Goal: Transaction & Acquisition: Obtain resource

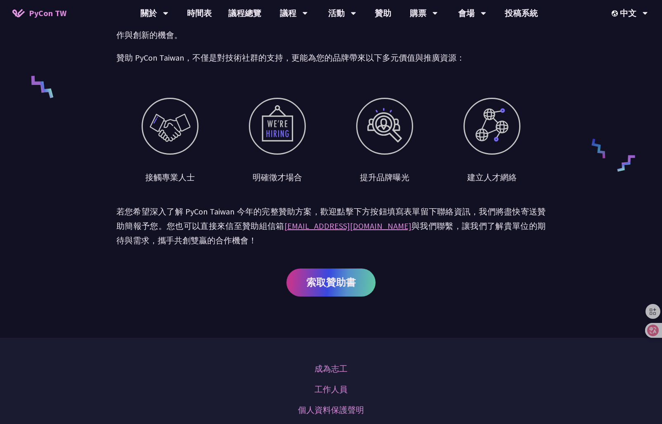
scroll to position [454, 0]
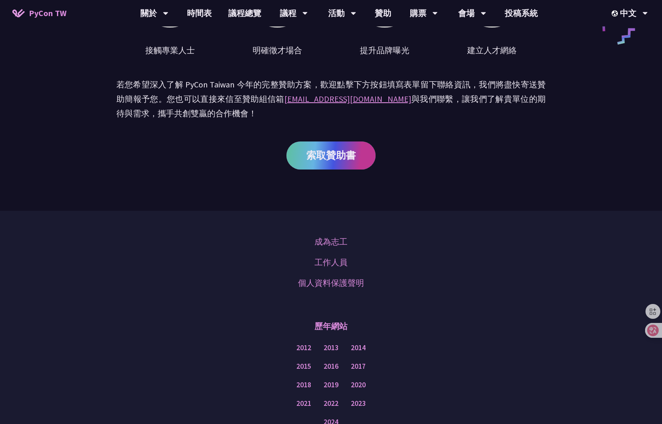
click at [318, 160] on span "索取贊助書" at bounding box center [331, 155] width 50 height 10
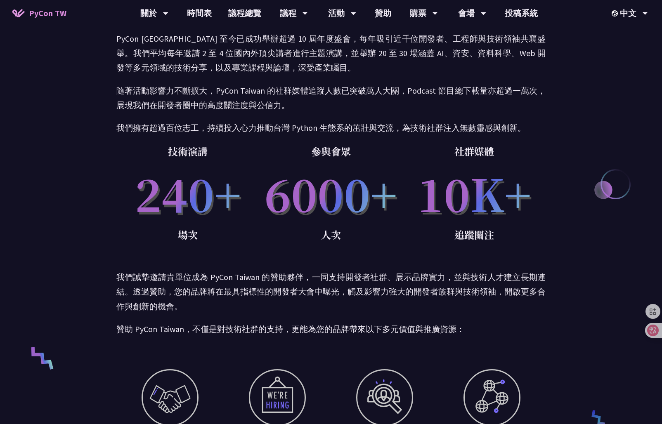
scroll to position [0, 0]
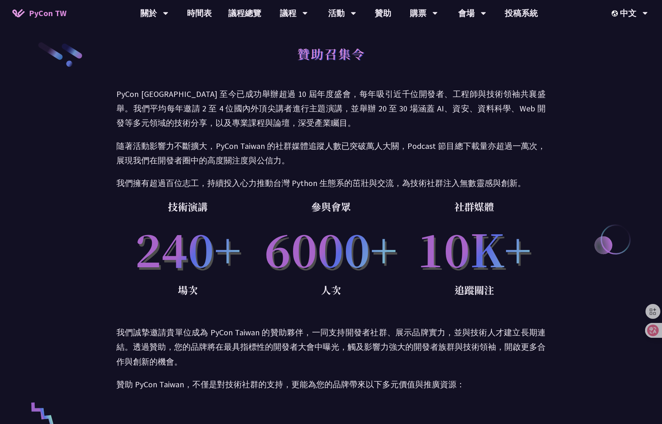
click at [343, 56] on h1 "贊助召集令" at bounding box center [331, 53] width 68 height 25
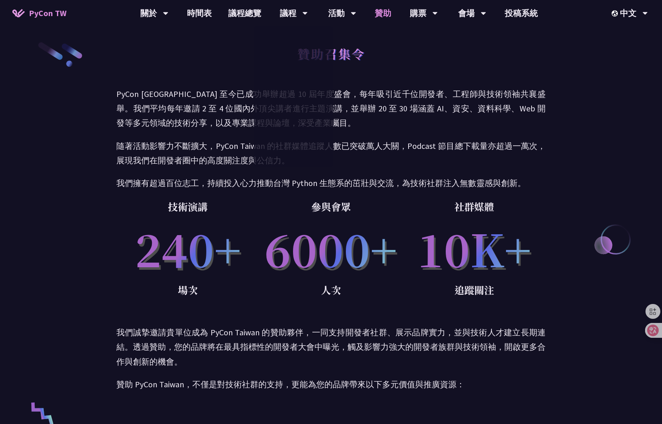
click at [393, 15] on link "贊助" at bounding box center [382, 13] width 33 height 26
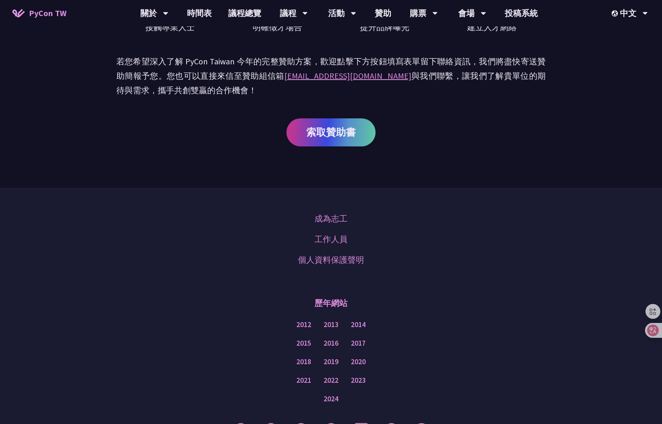
scroll to position [341, 0]
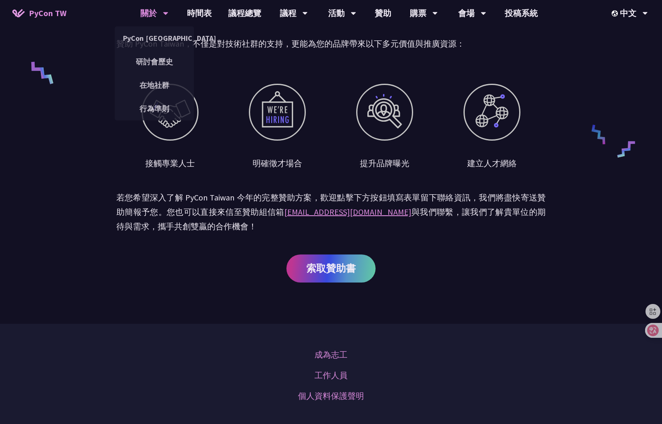
click at [131, 10] on div "關於 PyCon Taiwan 研討會歷史 在地社群 行為準則" at bounding box center [154, 13] width 49 height 26
click at [62, 18] on span "PyCon TW" at bounding box center [48, 13] width 38 height 12
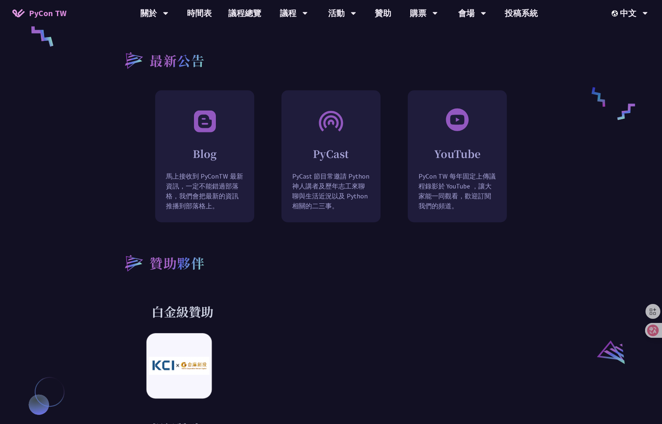
scroll to position [825, 0]
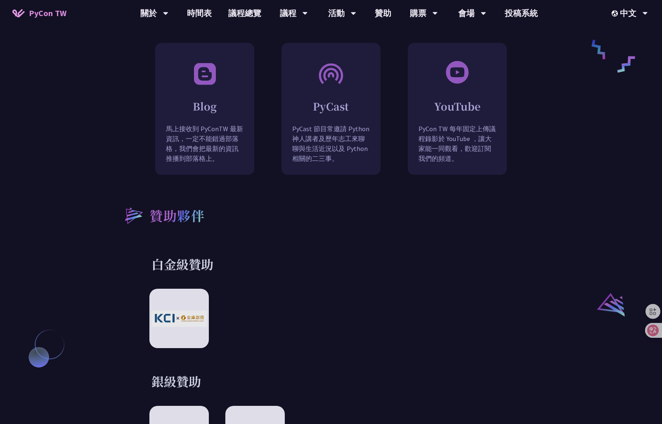
click at [170, 210] on h2 "贊助夥伴" at bounding box center [176, 215] width 55 height 20
click at [183, 280] on div "白金級贊助" at bounding box center [330, 302] width 429 height 92
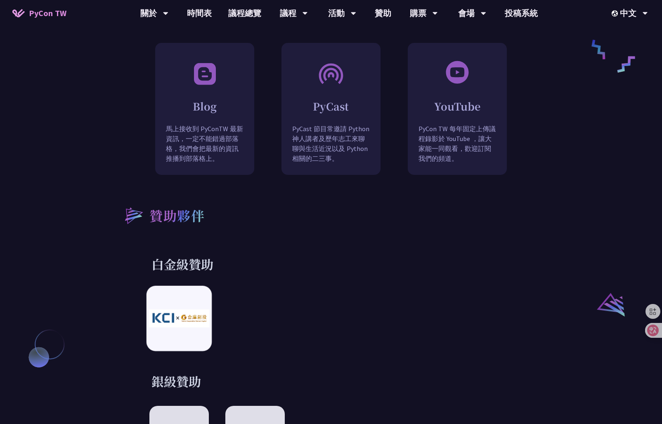
click at [187, 310] on img at bounding box center [179, 319] width 61 height 18
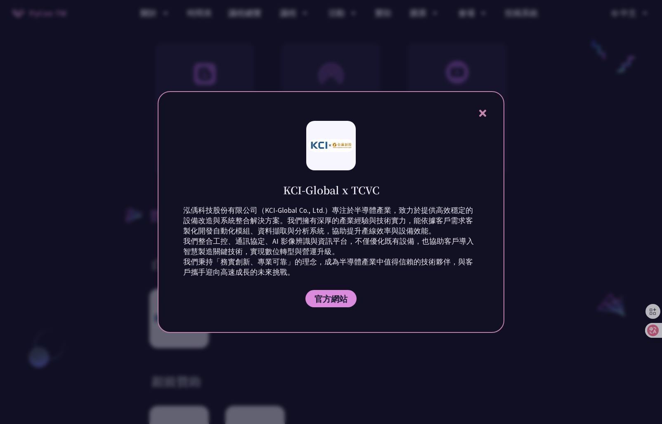
click at [478, 112] on icon at bounding box center [482, 113] width 10 height 10
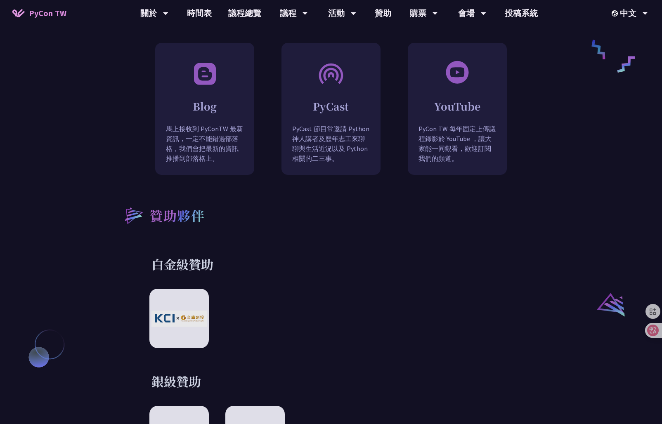
drag, startPoint x: 221, startPoint y: 255, endPoint x: 149, endPoint y: 257, distance: 71.8
click at [149, 257] on div "白金級贊助" at bounding box center [330, 302] width 429 height 92
copy h3 "白金級贊助"
click at [481, 330] on div at bounding box center [330, 318] width 363 height 59
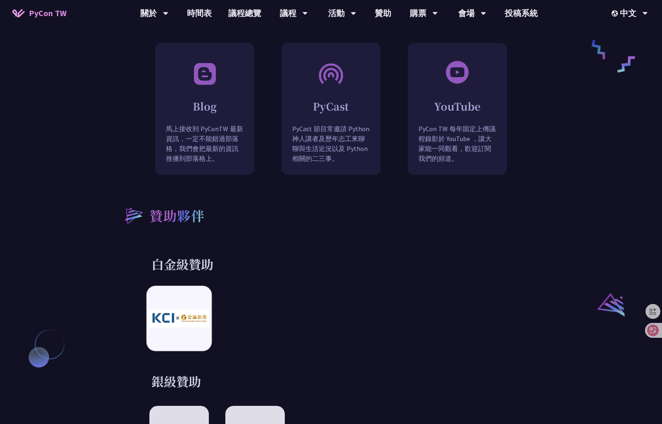
click at [186, 298] on div at bounding box center [178, 318] width 65 height 65
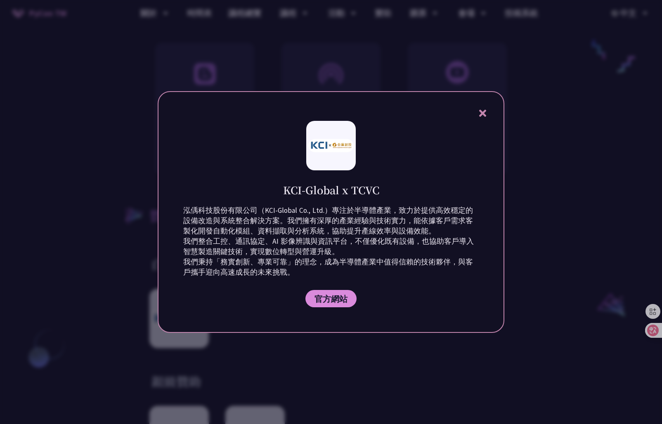
drag, startPoint x: 338, startPoint y: 176, endPoint x: 337, endPoint y: 189, distance: 13.7
click at [338, 176] on div "KCI-Global x TCVC" at bounding box center [330, 183] width 295 height 27
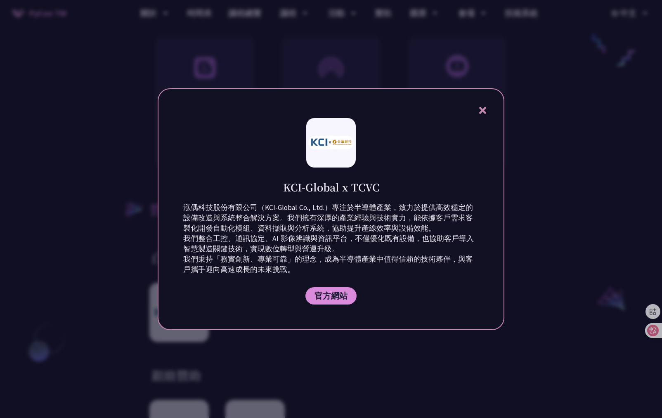
click at [335, 224] on p "泓偊科技股份有限公司（KCI-Global Co., Ltd.）專注於半導體產業，致力於提供高效穩定的設備改造與系統整合解決方案。我們擁有深厚的產業經驗與技術…" at bounding box center [330, 239] width 295 height 72
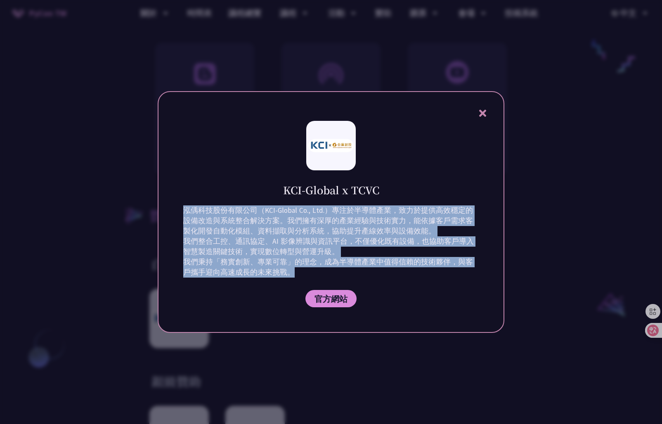
drag, startPoint x: 279, startPoint y: 183, endPoint x: 371, endPoint y: 274, distance: 129.5
click at [371, 274] on div "KCI-Global x TCVC 泓偊科技股份有限公司（KCI-Global Co., Ltd.）專注於半導體產業，致力於提供高效穩定的設備改造與系統整合解…" at bounding box center [331, 212] width 347 height 242
copy div "KCI-Global x TCVC 泓偊科技股份有限公司（KCI-Global Co., Ltd.）專注於半導體產業，致力於提供高效穩定的設備改造與系統整合解…"
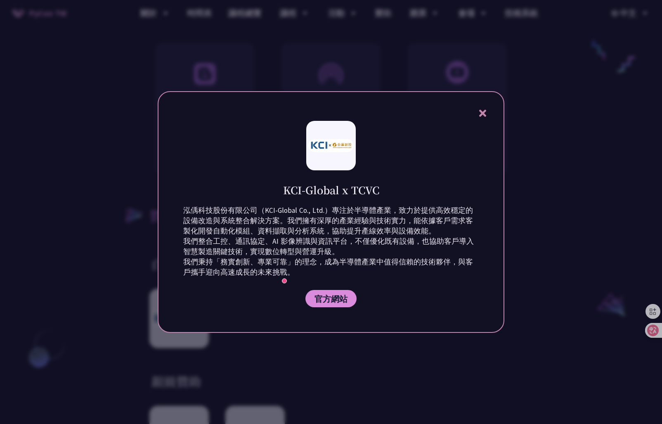
click at [508, 175] on div at bounding box center [331, 212] width 662 height 424
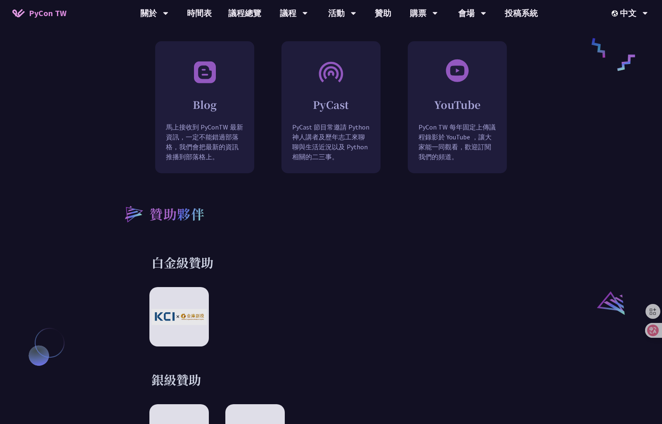
scroll to position [990, 0]
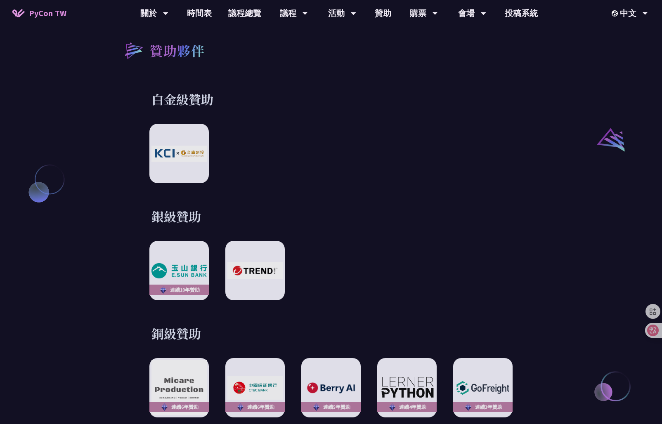
drag, startPoint x: 153, startPoint y: 205, endPoint x: 213, endPoint y: 209, distance: 60.3
click at [213, 209] on h3 "銀級贊助" at bounding box center [330, 216] width 359 height 17
copy h3 "銀級贊助"
click at [487, 227] on div "銀級贊助 連續10年贊助" at bounding box center [330, 254] width 429 height 92
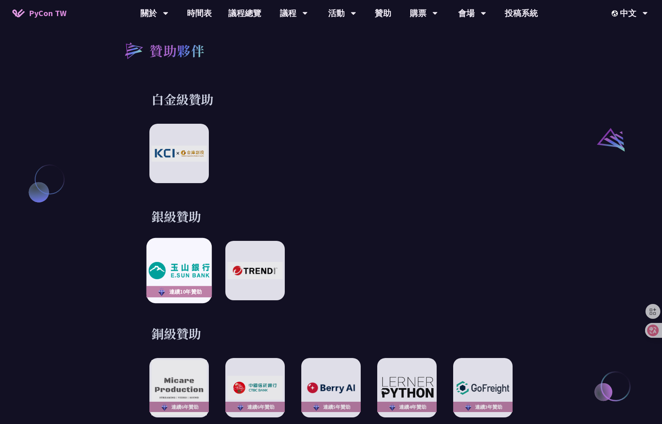
click at [181, 262] on img at bounding box center [179, 270] width 61 height 17
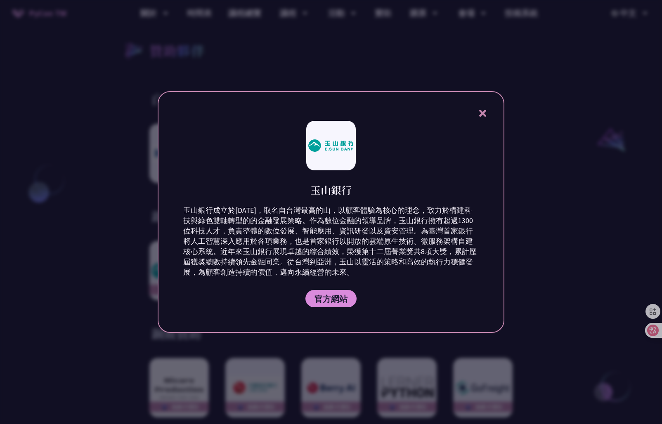
click at [370, 206] on p "玉山銀行成立於1992年，取名自台灣最高的山，以顧客體驗為核心的理念，致力於構建科技與綠色雙軸轉型的的金融發展策略。作為數位金融的領導品牌，玉山銀行擁有超過1…" at bounding box center [330, 241] width 295 height 72
drag, startPoint x: 312, startPoint y: 189, endPoint x: 370, endPoint y: 286, distance: 113.1
click at [370, 286] on div "玉山銀行 玉山銀行成立於1992年，取名自台灣最高的山，以顧客體驗為核心的理念，致力於構建科技與綠色雙軸轉型的的金融發展策略。作為數位金融的領導品牌，玉山銀行…" at bounding box center [331, 212] width 347 height 242
copy div "玉山銀行 玉山銀行成立於1992年，取名自台灣最高的山，以顧客體驗為核心的理念，致力於構建科技與綠色雙軸轉型的的金融發展策略。作為數位金融的領導品牌，玉山銀行…"
click at [562, 243] on div at bounding box center [331, 212] width 662 height 424
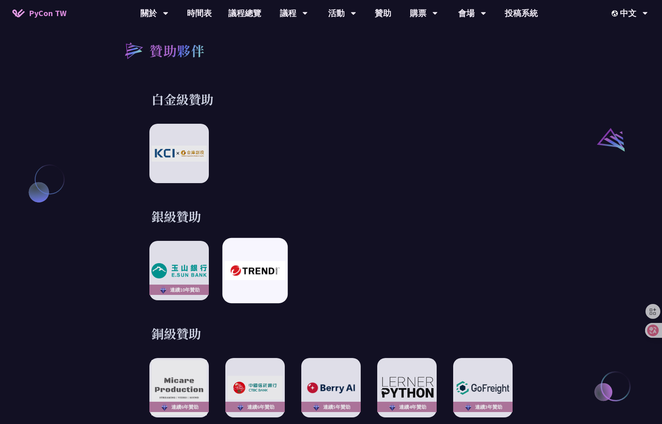
click at [256, 253] on div at bounding box center [254, 270] width 65 height 65
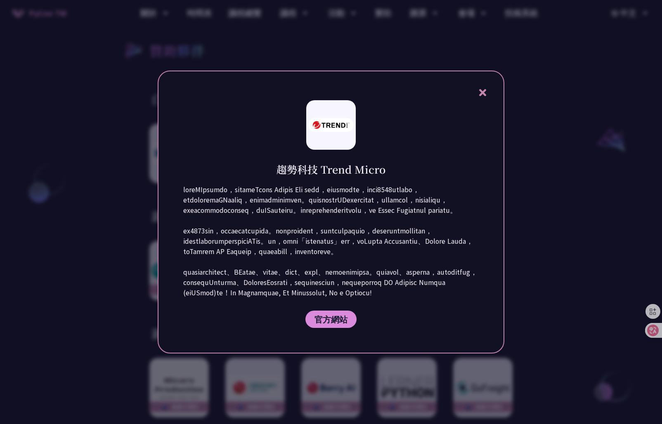
drag, startPoint x: 282, startPoint y: 132, endPoint x: 433, endPoint y: 330, distance: 248.7
click at [433, 330] on div "趨勢科技 Trend Micro 官方網站" at bounding box center [331, 212] width 347 height 283
click at [398, 258] on p at bounding box center [330, 241] width 295 height 113
click at [240, 150] on div "趨勢科技 Trend Micro" at bounding box center [330, 163] width 295 height 27
drag, startPoint x: 264, startPoint y: 143, endPoint x: 443, endPoint y: 341, distance: 266.7
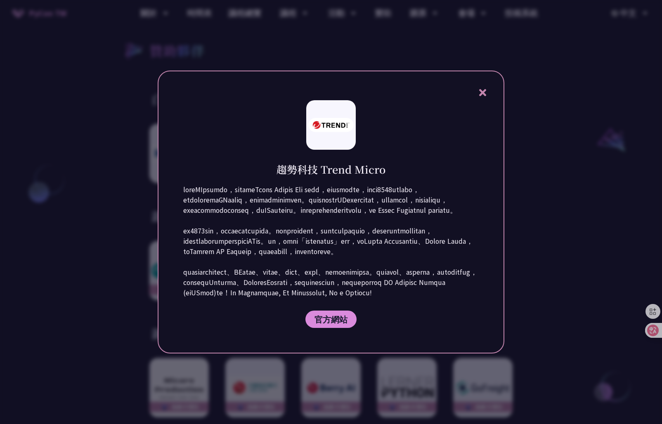
click at [443, 341] on div "趨勢科技 Trend Micro 官方網站" at bounding box center [331, 212] width 347 height 283
copy div "趨勢科技 Trend Micro 作為全球AI資安領導廠商，趨勢科技透過Trend Vision One 資安平台，結合深厚的威脅情報，保護超過8200萬個企…"
click at [531, 271] on div at bounding box center [331, 212] width 662 height 424
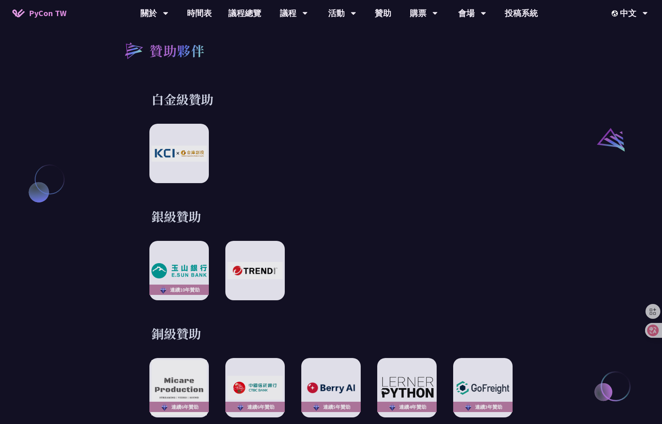
drag, startPoint x: 556, startPoint y: 281, endPoint x: 493, endPoint y: 282, distance: 62.7
click at [556, 281] on div "何謂 PyCon PyCon，亦即 Python 年會，是全球 Python 社群的年度盛會。最初於 2003 成立於北美，現在世界各地皆有以 PyCon 精…" at bounding box center [331, 188] width 662 height 1559
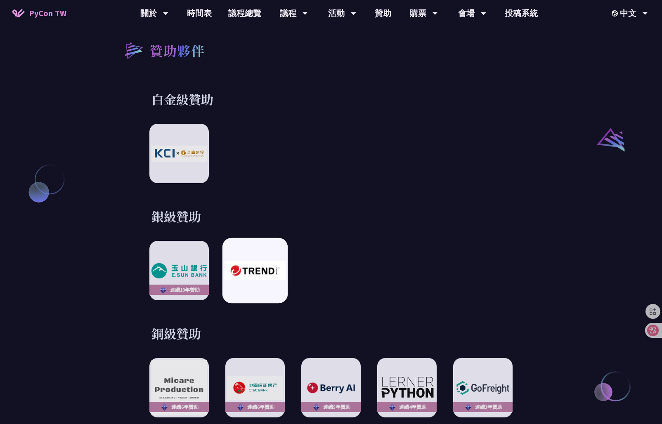
scroll to position [1114, 0]
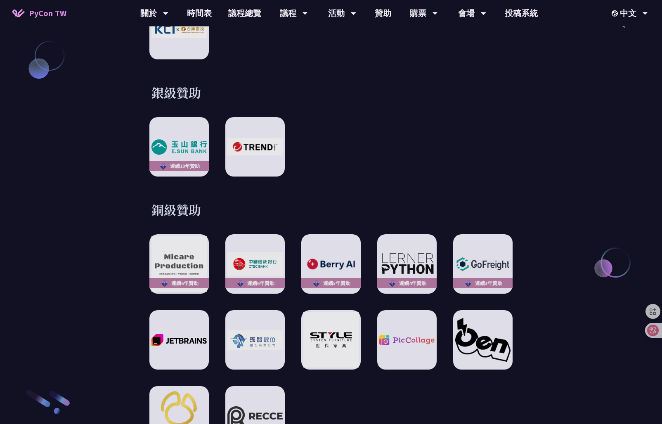
drag, startPoint x: 222, startPoint y: 203, endPoint x: 155, endPoint y: 201, distance: 66.9
click at [155, 201] on h3 "銅級贊助" at bounding box center [330, 209] width 359 height 17
copy h3 "銅級贊助"
click at [516, 191] on div "贊助夥伴 白金級贊助 銀級贊助 連續10年贊助 銅級贊助 連續6年贊助 連續6年贊助 連續5年贊助 連續4年贊助 連續3年贊助 特別贊助 連續5年贊助 連續8…" at bounding box center [330, 338] width 429 height 904
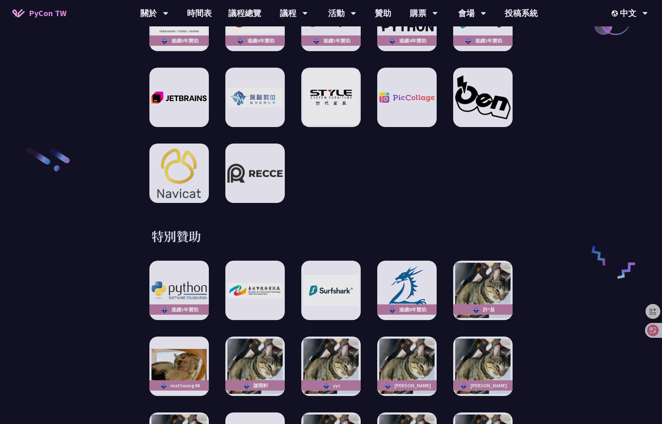
scroll to position [1403, 0]
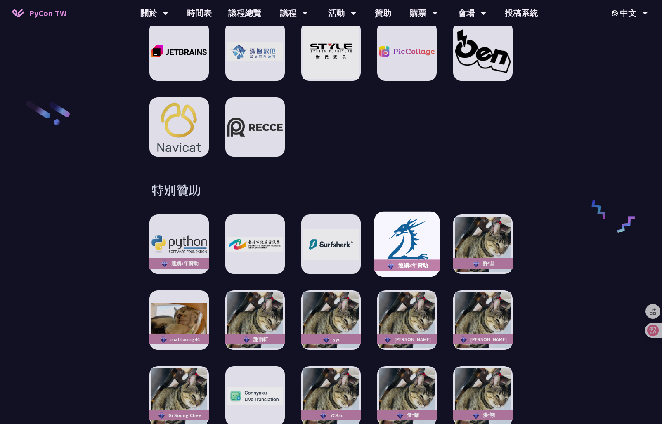
click at [426, 242] on img at bounding box center [406, 244] width 61 height 56
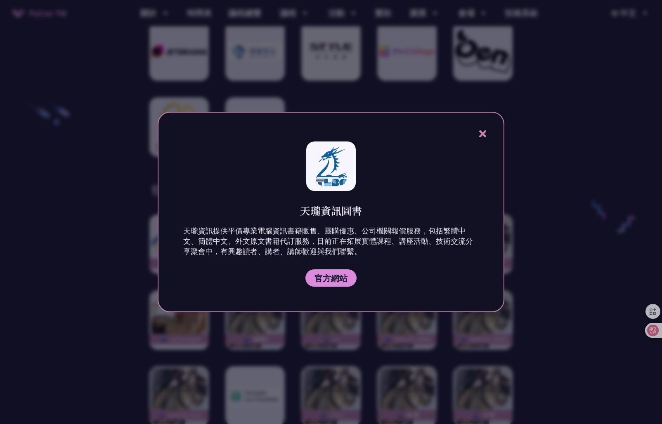
click at [546, 210] on div at bounding box center [331, 212] width 662 height 424
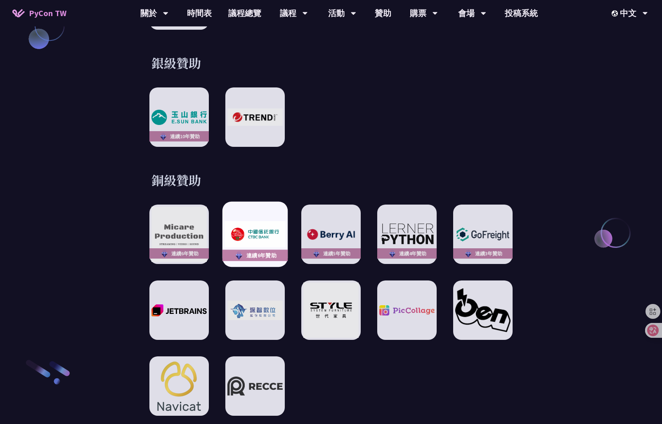
scroll to position [1155, 0]
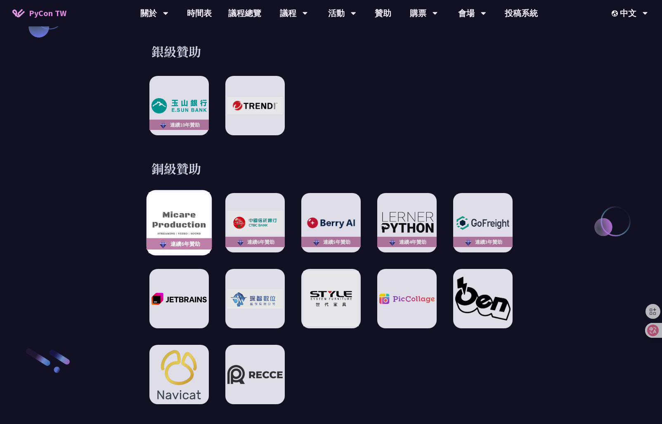
click at [173, 208] on img at bounding box center [179, 223] width 61 height 61
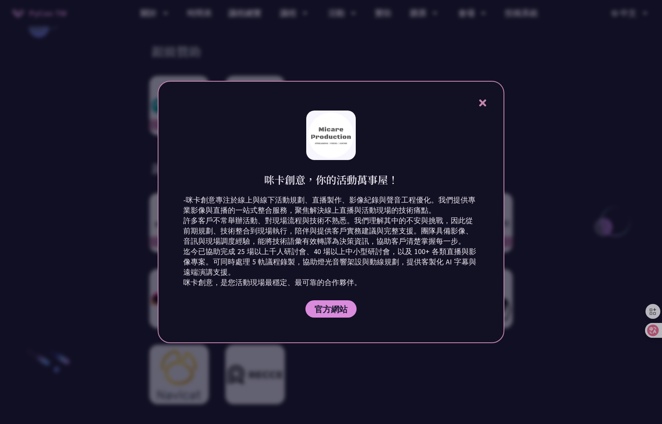
drag, startPoint x: 260, startPoint y: 177, endPoint x: 398, endPoint y: 281, distance: 172.9
click at [398, 281] on div "咪卡創意，你的活動萬事屋！ -咪卡創意專注於線上與線下活動規劃、直播製作、影像紀錄與聲音工程優化。我們提供專業影像與直播的一站式整合服務，聚焦解決線上直播與活…" at bounding box center [331, 212] width 347 height 262
copy div "咪卡創意，你的活動萬事屋！ -咪卡創意專注於線上與線下活動規劃、直播製作、影像紀錄與聲音工程優化。我們提供專業影像與直播的一站式整合服務，聚焦解決線上直播與活…"
click at [542, 238] on div at bounding box center [331, 212] width 662 height 424
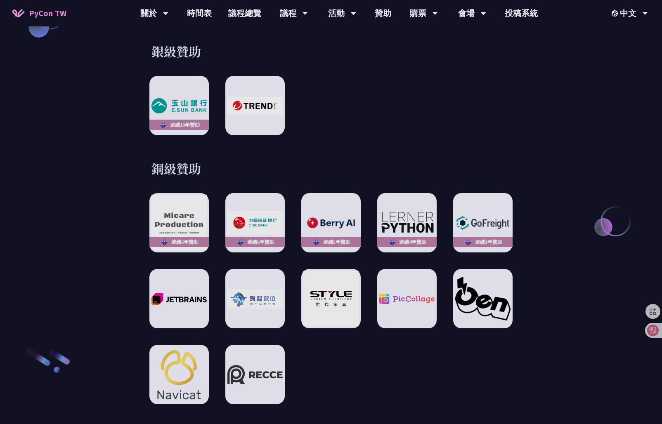
click at [225, 198] on div "連續6年贊助 連續6年贊助 連續5年贊助 連續4年贊助 連續3年贊助" at bounding box center [330, 298] width 363 height 211
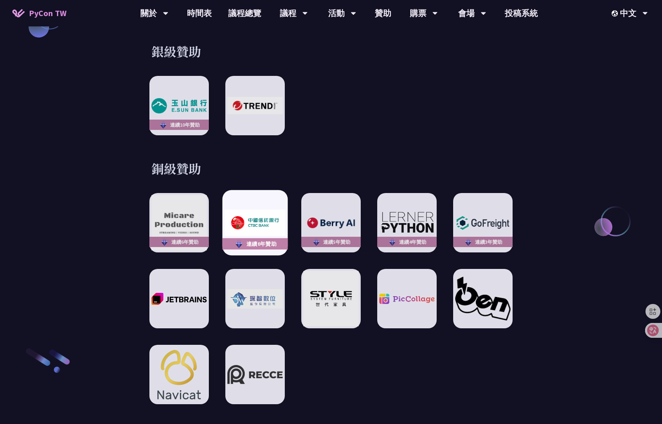
click at [246, 210] on img at bounding box center [254, 223] width 61 height 26
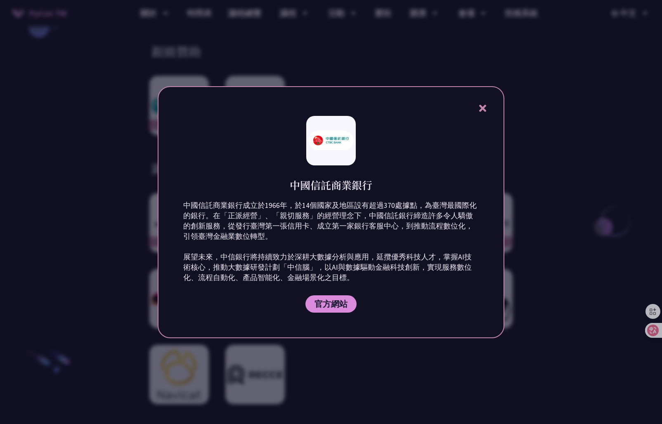
drag, startPoint x: 290, startPoint y: 189, endPoint x: 354, endPoint y: 276, distance: 108.2
click at [354, 276] on div "中國信託商業銀行 中國信託商業銀行成立於1966年，於14個國家及地區設有超過370處據點，為臺灣最國際化的銀行。在「正派經營」、「親切服務」的經營理念下，中…" at bounding box center [331, 212] width 347 height 252
copy div "中國信託商業銀行 中國信託商業銀行成立於1966年，於14個國家及地區設有超過370處據點，為臺灣最國際化的銀行。在「正派經營」、「親切服務」的經營理念下，中…"
click at [524, 257] on div at bounding box center [331, 212] width 662 height 424
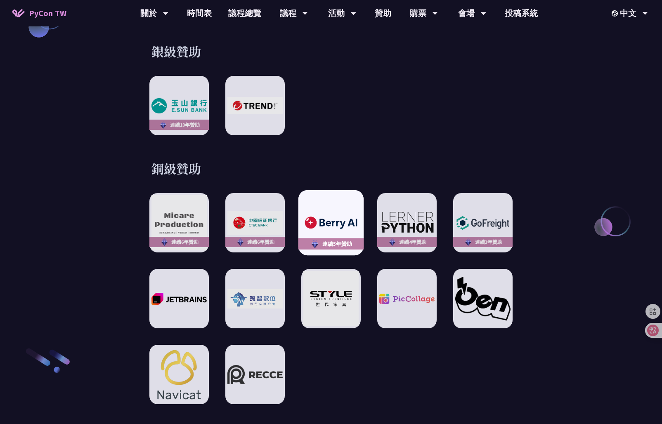
click at [322, 228] on div "連續5年贊助" at bounding box center [330, 222] width 65 height 65
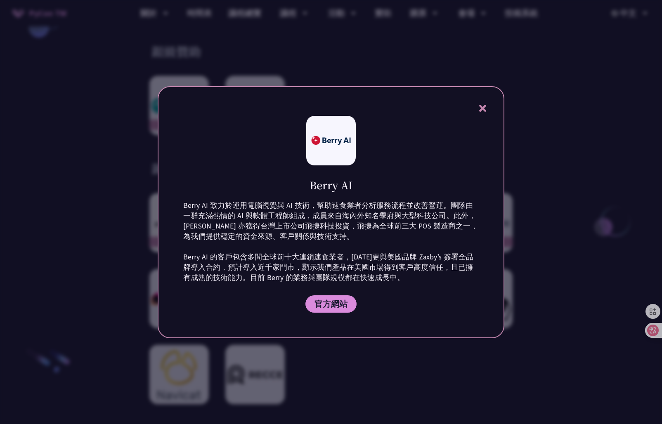
drag, startPoint x: 340, startPoint y: 236, endPoint x: 384, endPoint y: 285, distance: 65.5
click at [384, 285] on div "Berry AI Berry AI 致力於運用電腦視覺與 AI 技術，幫助速食業者分析服務流程並改善營運。團隊由一群充滿熱情的 AI 與軟體工程師組成，成員來…" at bounding box center [331, 212] width 347 height 252
copy div "Berry AI Berry AI 致力於運用電腦視覺與 AI 技術，幫助速食業者分析服務流程並改善營運。團隊由一群充滿熱情的 AI 與軟體工程師組成，成員來…"
click at [561, 290] on div at bounding box center [331, 212] width 662 height 424
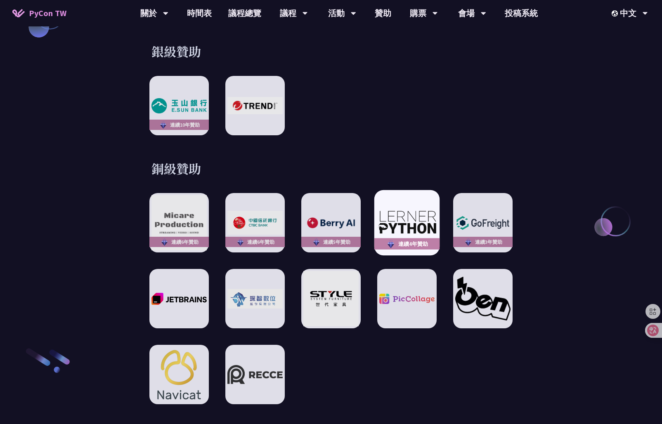
click at [434, 211] on img at bounding box center [406, 223] width 61 height 26
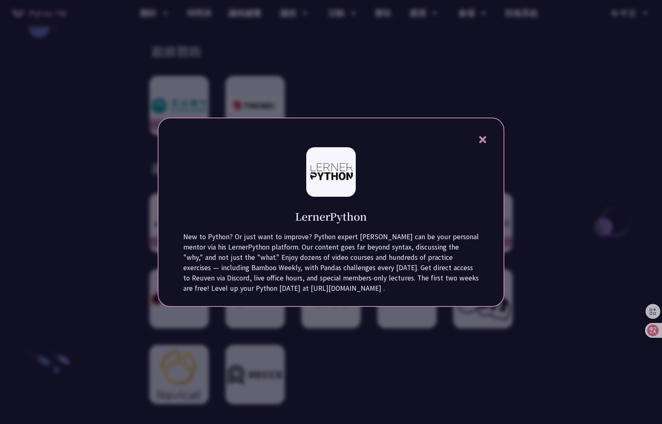
drag, startPoint x: 351, startPoint y: 246, endPoint x: 399, endPoint y: 291, distance: 66.0
click at [399, 291] on div "LernerPython New to Python? Or just want to improve? Python expert Reuven Lerne…" at bounding box center [331, 212] width 347 height 189
copy div "LernerPython New to Python? Or just want to improve? Python expert Reuven Lerne…"
click at [554, 302] on div at bounding box center [331, 212] width 662 height 424
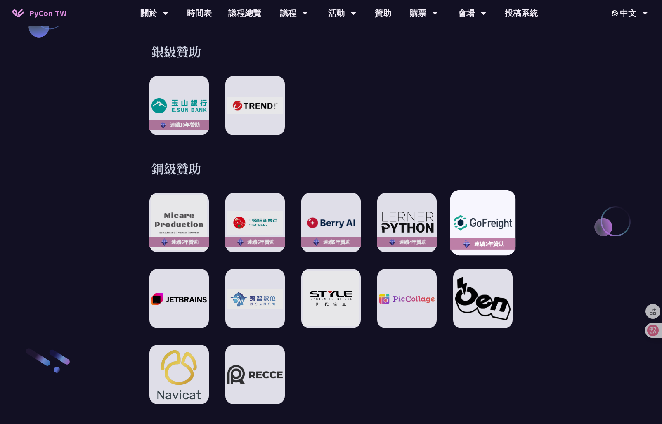
click at [505, 212] on img at bounding box center [482, 222] width 61 height 21
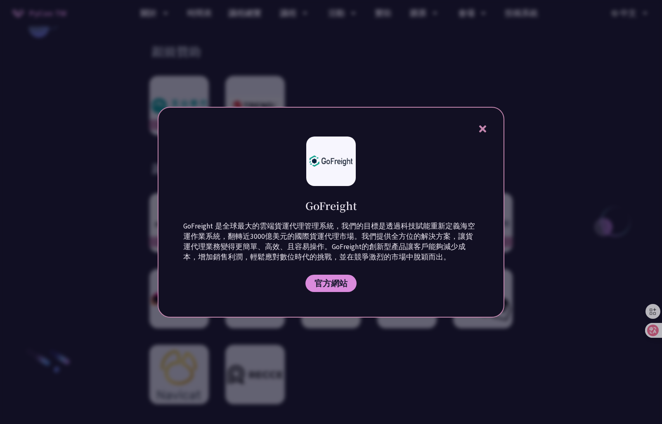
drag, startPoint x: 290, startPoint y: 202, endPoint x: 409, endPoint y: 262, distance: 133.6
click at [409, 262] on div "GoFreight GoFreight 是全球最大的雲端貨運代理管理系統，我們的目標是透過科技賦能重新定義海空運作業系統，翻轉近3000億美元的國際貨運代理市…" at bounding box center [331, 212] width 347 height 211
click at [552, 253] on div at bounding box center [331, 212] width 662 height 424
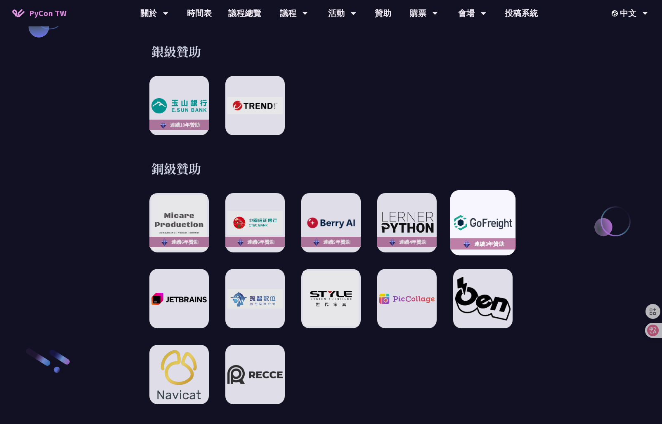
click at [498, 229] on div "連續3年贊助" at bounding box center [482, 222] width 65 height 65
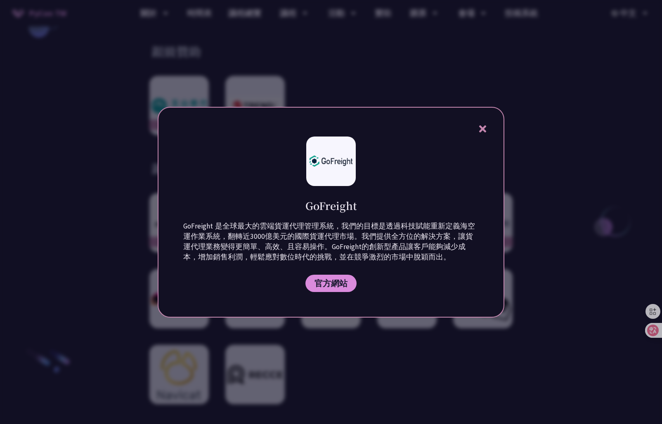
click at [546, 304] on div at bounding box center [331, 212] width 662 height 424
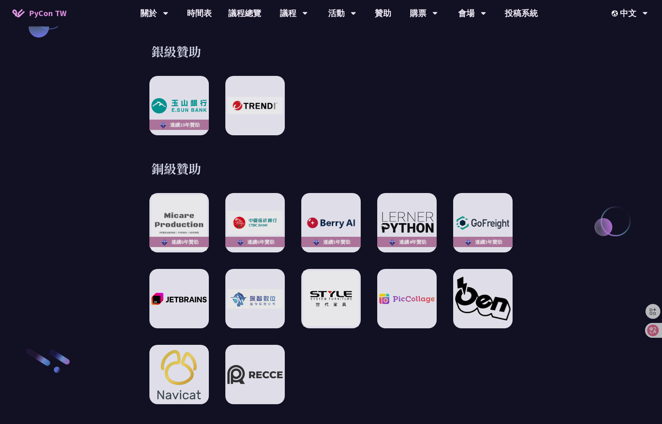
click at [491, 246] on div "連續6年贊助 連續6年贊助 連續5年贊助 連續4年贊助 連續3年贊助" at bounding box center [330, 298] width 363 height 211
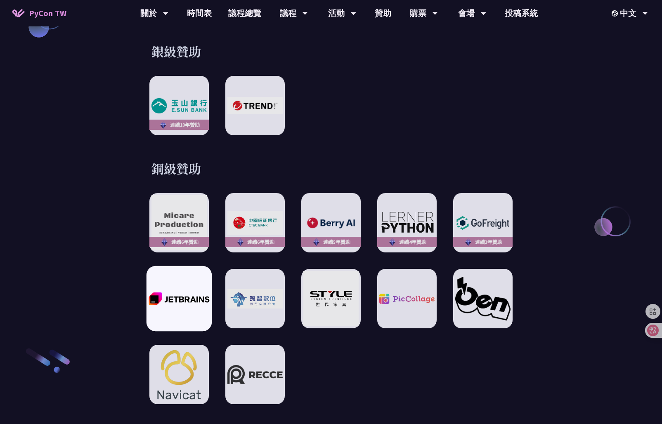
click at [160, 300] on div at bounding box center [178, 298] width 65 height 65
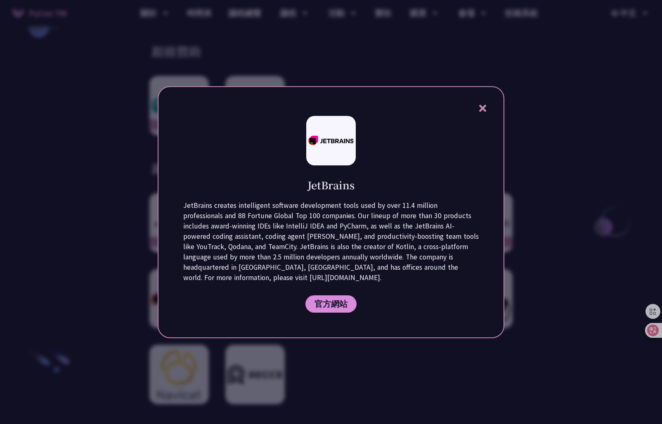
drag, startPoint x: 321, startPoint y: 196, endPoint x: 376, endPoint y: 273, distance: 95.1
click at [376, 273] on div "JetBrains JetBrains creates intelligent software development tools used by over…" at bounding box center [331, 212] width 347 height 252
click at [514, 342] on div at bounding box center [331, 212] width 662 height 424
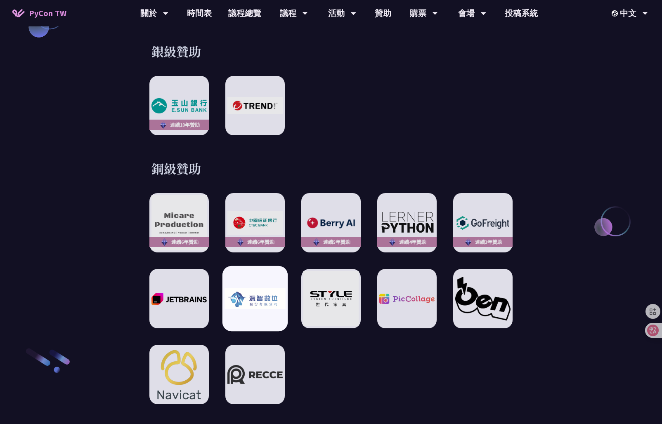
click at [267, 279] on div at bounding box center [254, 298] width 65 height 65
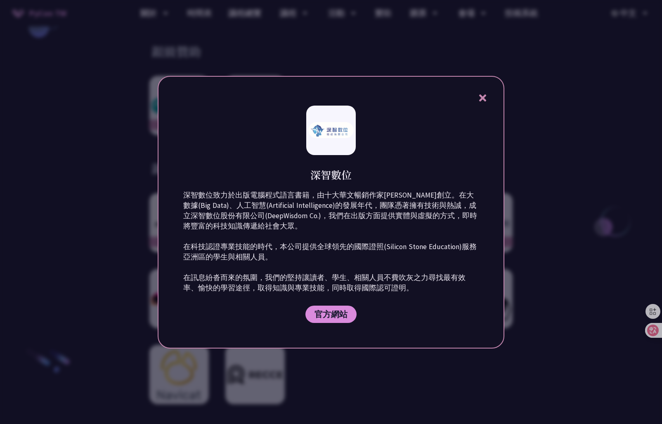
drag, startPoint x: 300, startPoint y: 171, endPoint x: 412, endPoint y: 298, distance: 168.7
click at [412, 298] on div "深智數位 深智數位致力於出版電腦程式語言書籍，由十大華文暢銷作家洪錦魁創立。在大數據(Big Data)、人工智慧(Artificial Intelligen…" at bounding box center [331, 212] width 347 height 273
click at [522, 277] on div at bounding box center [331, 212] width 662 height 424
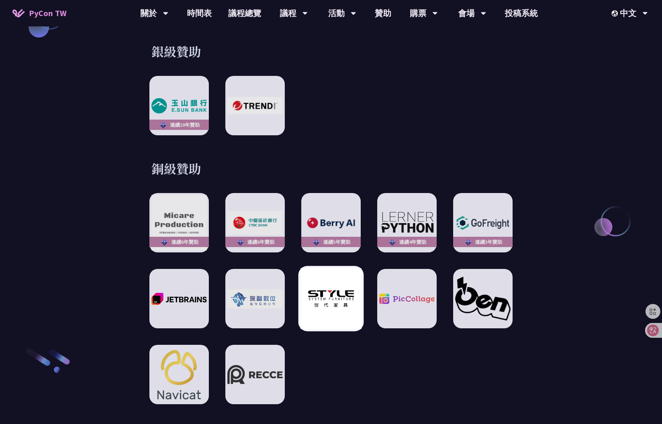
click at [311, 300] on img at bounding box center [330, 299] width 61 height 61
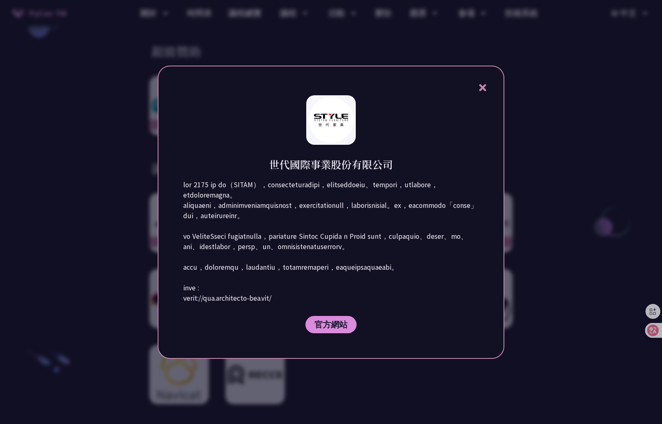
drag, startPoint x: 271, startPoint y: 151, endPoint x: 329, endPoint y: 324, distance: 183.0
click at [329, 324] on div "世代國際事業股份有限公司 官方網站" at bounding box center [331, 212] width 347 height 293
click at [419, 257] on p at bounding box center [330, 242] width 295 height 124
click at [568, 257] on div at bounding box center [331, 212] width 662 height 424
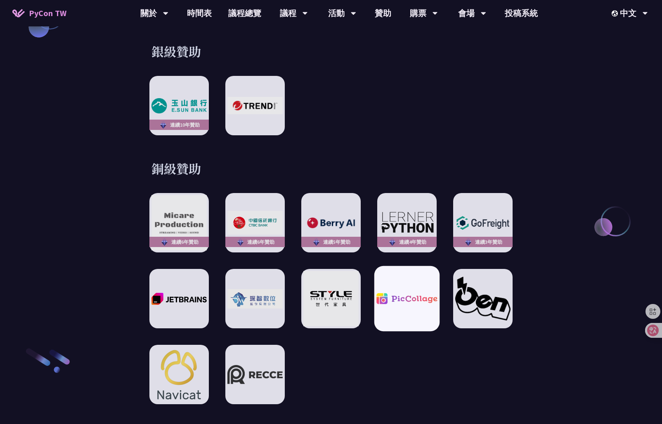
click at [405, 302] on div at bounding box center [406, 298] width 65 height 65
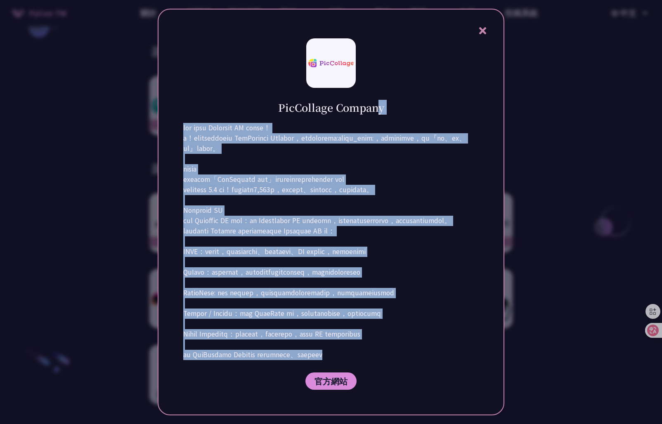
drag, startPoint x: 342, startPoint y: 169, endPoint x: 440, endPoint y: 394, distance: 245.2
click at [440, 394] on div "PicCollage Company 官方網站" at bounding box center [331, 212] width 347 height 407
click at [497, 283] on div "PicCollage Company 官方網站" at bounding box center [331, 212] width 347 height 407
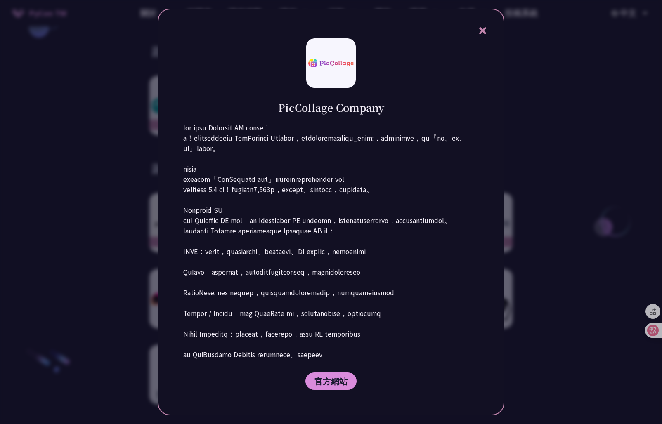
click at [555, 282] on div at bounding box center [331, 212] width 662 height 424
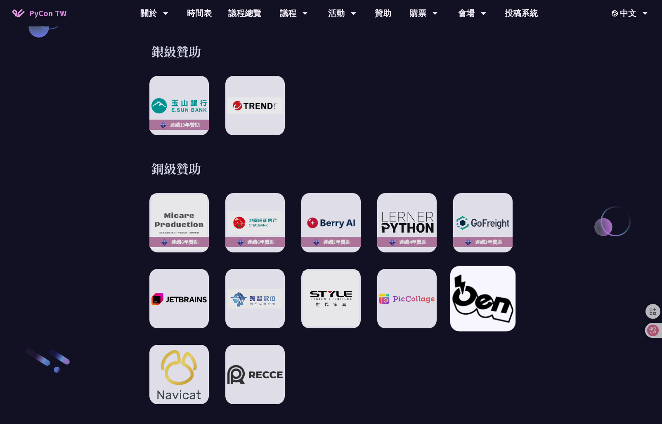
click at [471, 291] on img at bounding box center [482, 299] width 61 height 48
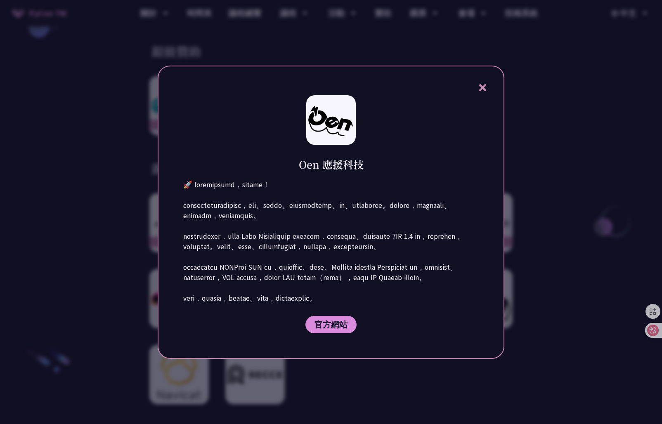
drag, startPoint x: 289, startPoint y: 143, endPoint x: 457, endPoint y: 316, distance: 240.7
click at [457, 316] on div "Oen 應援科技 官方網站" at bounding box center [331, 212] width 347 height 293
click at [500, 320] on div "Oen 應援科技 官方網站" at bounding box center [331, 212] width 347 height 293
click at [527, 319] on div at bounding box center [331, 212] width 662 height 424
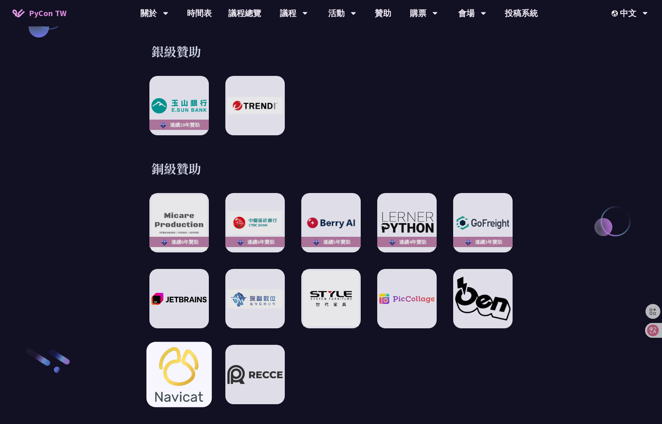
click at [175, 370] on img at bounding box center [179, 374] width 61 height 65
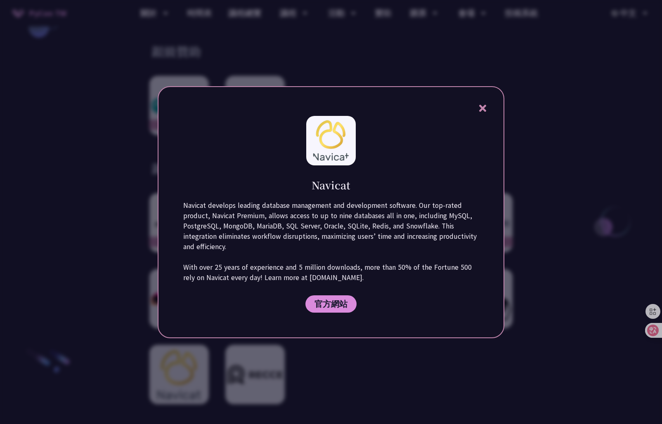
drag, startPoint x: 335, startPoint y: 188, endPoint x: 397, endPoint y: 279, distance: 110.2
click at [397, 279] on div "Navicat Navicat develops leading database management and development software. …" at bounding box center [331, 212] width 347 height 252
click at [517, 374] on div at bounding box center [331, 212] width 662 height 424
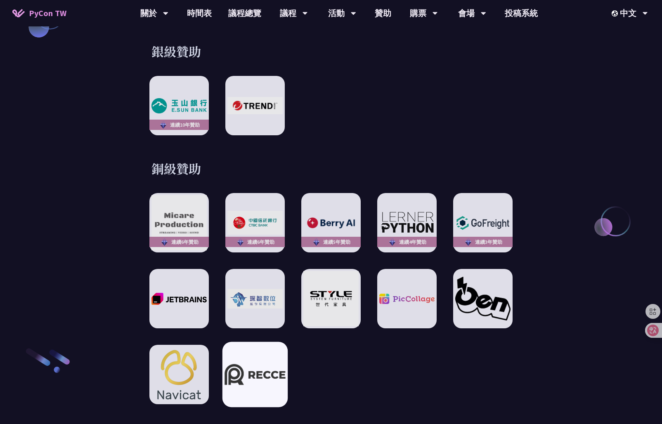
click at [250, 351] on div at bounding box center [254, 374] width 65 height 65
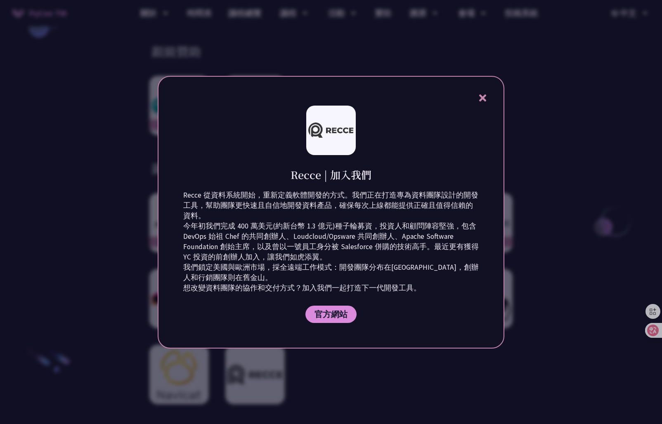
drag, startPoint x: 286, startPoint y: 168, endPoint x: 425, endPoint y: 287, distance: 183.2
click at [425, 287] on div "Recce | 加入我們 Recce 從資料系統開始，重新定義軟體開發的方式。我們正在打造專為資料團隊設計的開發工具，幫助團隊更快速且自信地開發資料產品，確保…" at bounding box center [331, 212] width 347 height 273
click at [599, 258] on div at bounding box center [331, 212] width 662 height 424
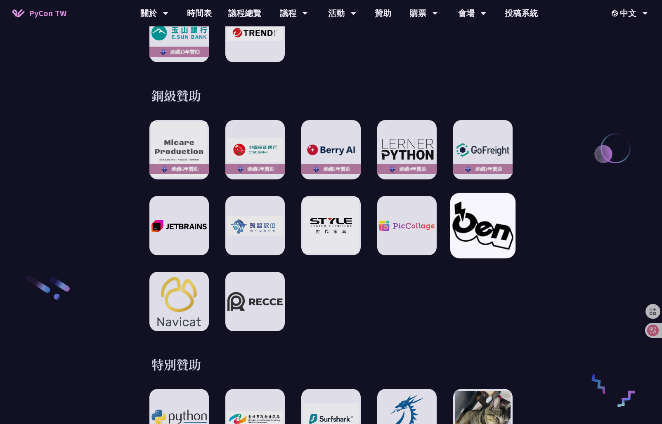
scroll to position [1320, 0]
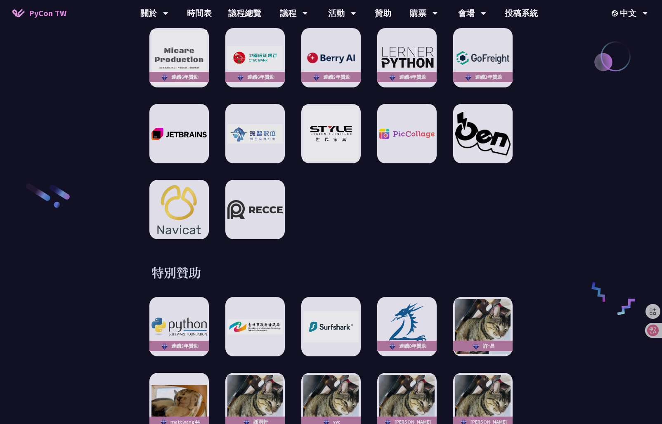
click at [511, 250] on div "贊助夥伴 白金級贊助 銀級贊助 連續10年贊助 銅級贊助 連續6年贊助 連續6年贊助 連續5年贊助 連續4年贊助 連續3年贊助 特別贊助 連續5年贊助 連續8…" at bounding box center [330, 132] width 429 height 904
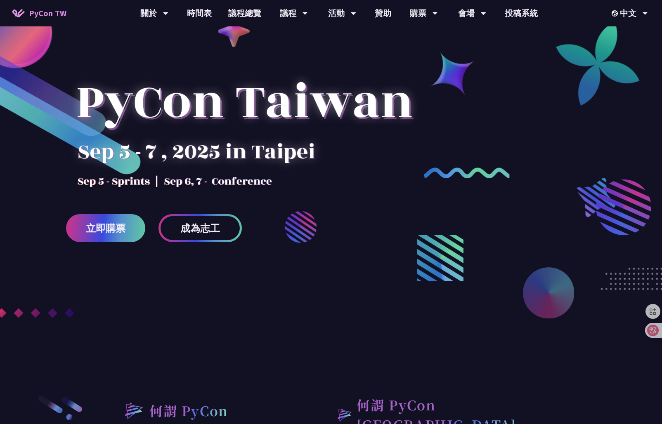
scroll to position [0, 0]
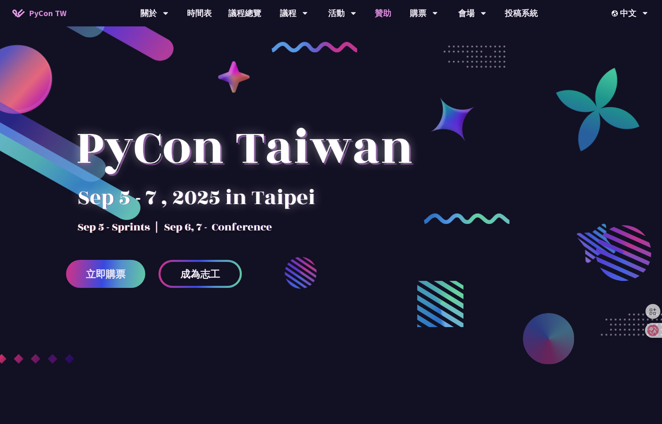
click at [383, 8] on link "贊助" at bounding box center [382, 13] width 33 height 26
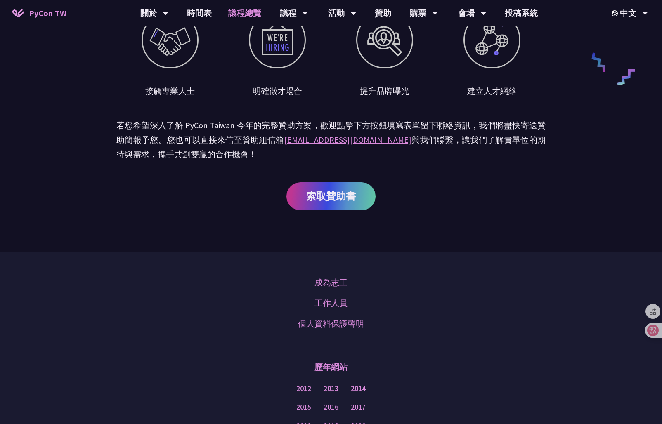
scroll to position [258, 0]
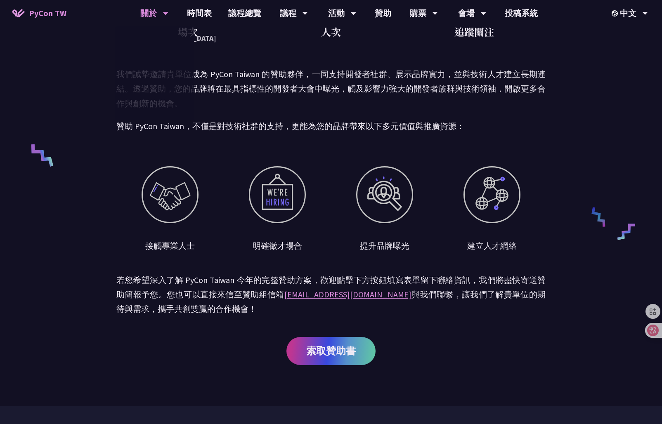
click at [156, 9] on div "關於" at bounding box center [154, 13] width 28 height 26
click at [145, 17] on div "關於" at bounding box center [154, 13] width 28 height 26
click at [51, 13] on span "PyCon TW" at bounding box center [48, 13] width 38 height 12
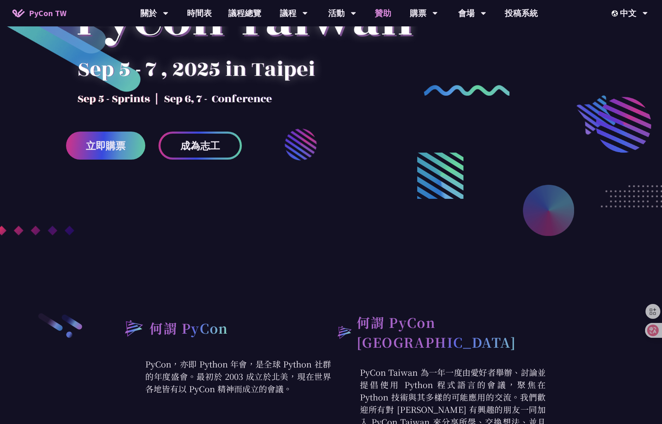
scroll to position [124, 0]
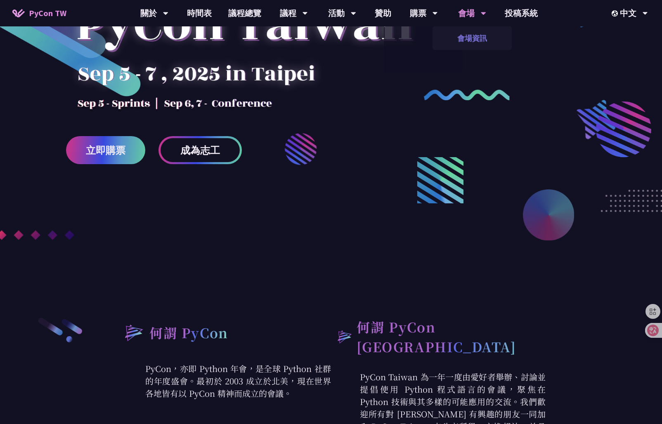
click at [470, 34] on link "會場資訊" at bounding box center [471, 37] width 79 height 19
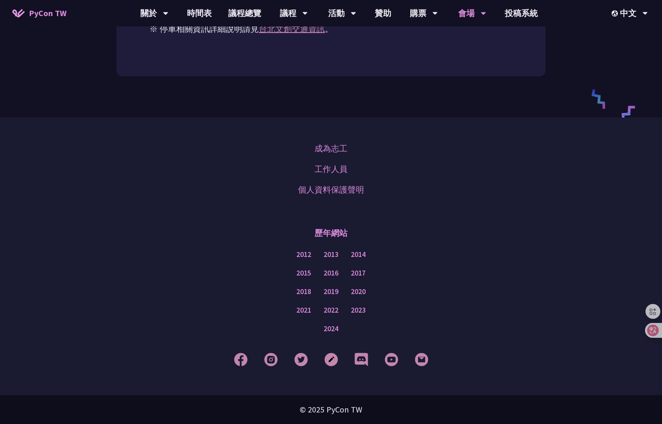
scroll to position [1126, 0]
click at [207, 17] on link "時間表" at bounding box center [199, 13] width 41 height 26
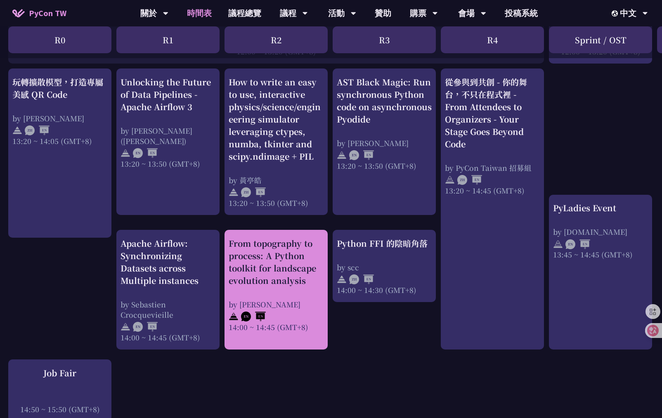
scroll to position [866, 0]
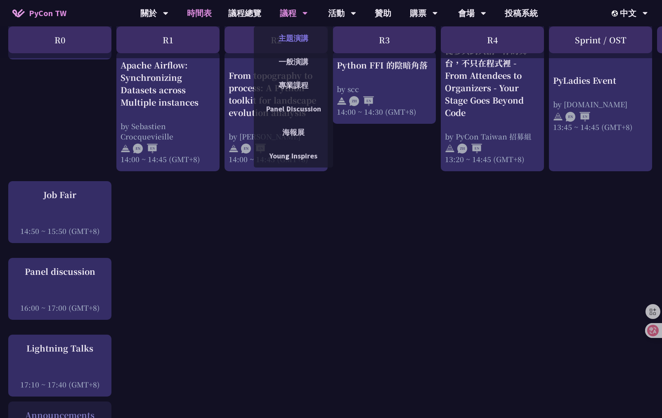
click at [288, 39] on link "主題演講" at bounding box center [293, 37] width 79 height 19
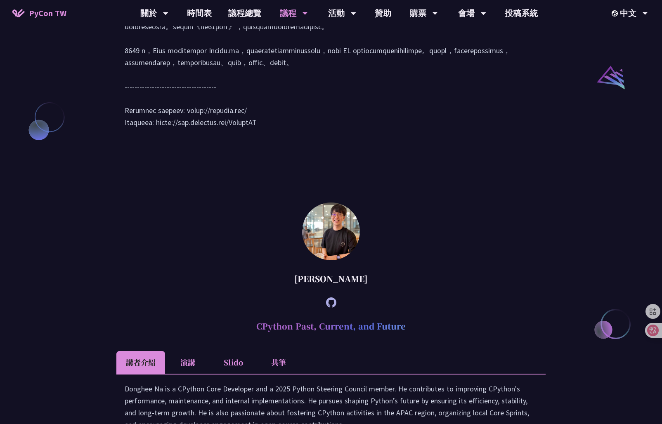
scroll to position [949, 0]
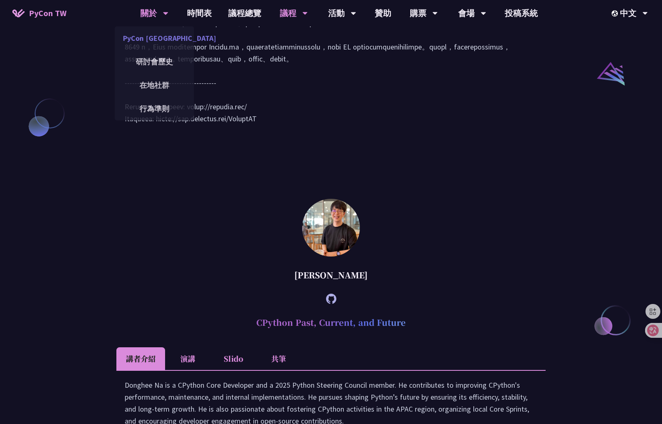
click at [154, 40] on link "PyCon [GEOGRAPHIC_DATA]" at bounding box center [154, 37] width 79 height 19
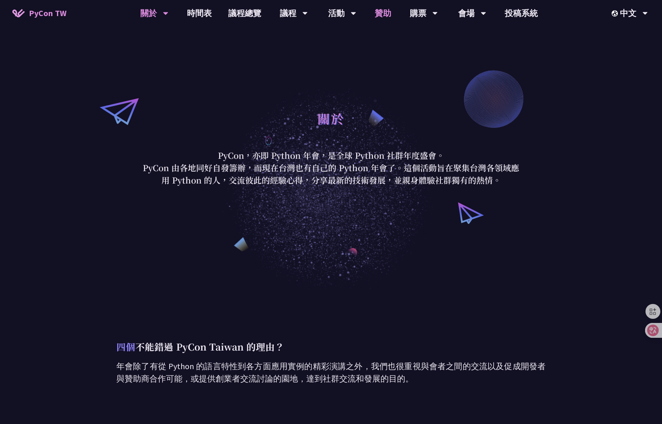
click at [375, 14] on link "贊助" at bounding box center [382, 13] width 33 height 26
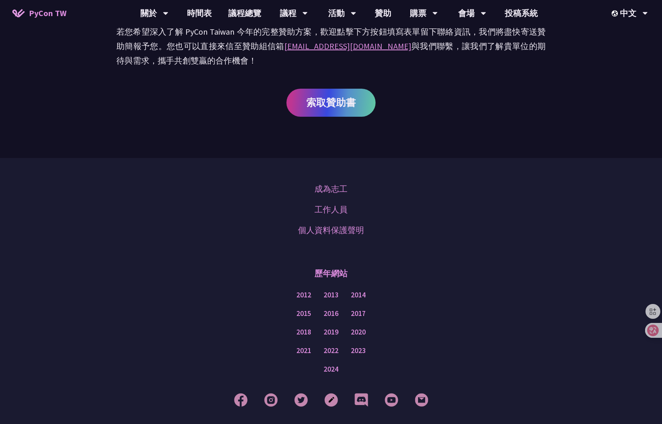
scroll to position [547, 0]
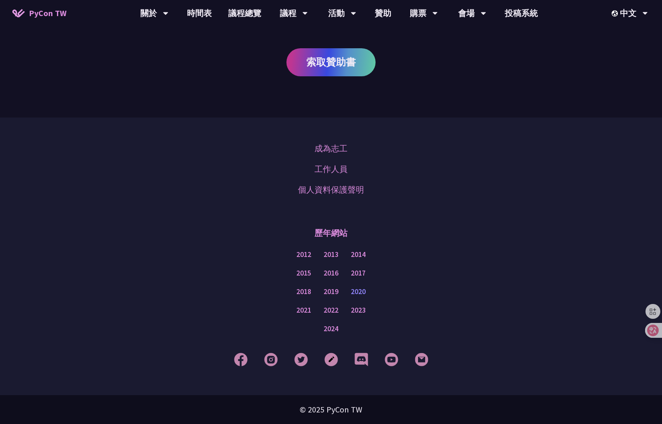
click at [351, 293] on link "2020" at bounding box center [358, 292] width 15 height 10
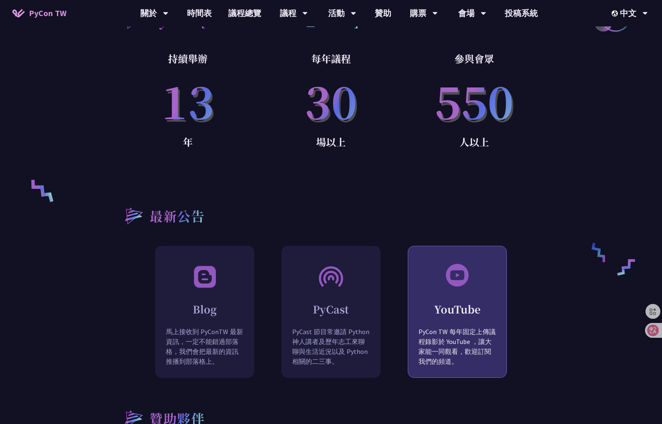
scroll to position [866, 0]
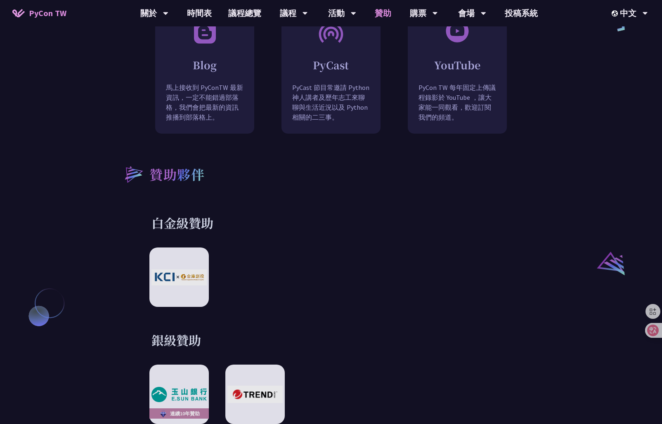
click at [387, 7] on link "贊助" at bounding box center [382, 13] width 33 height 26
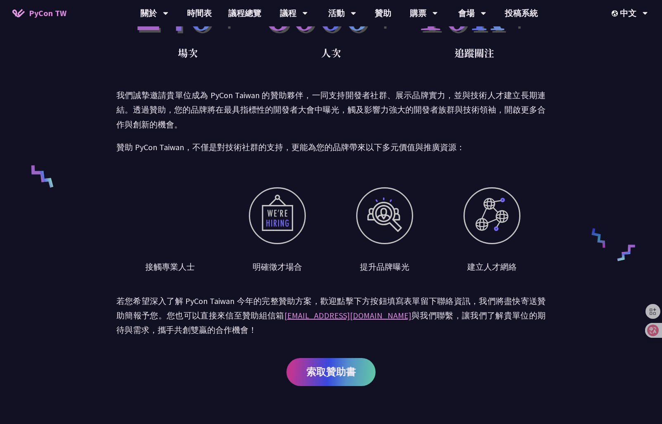
scroll to position [547, 0]
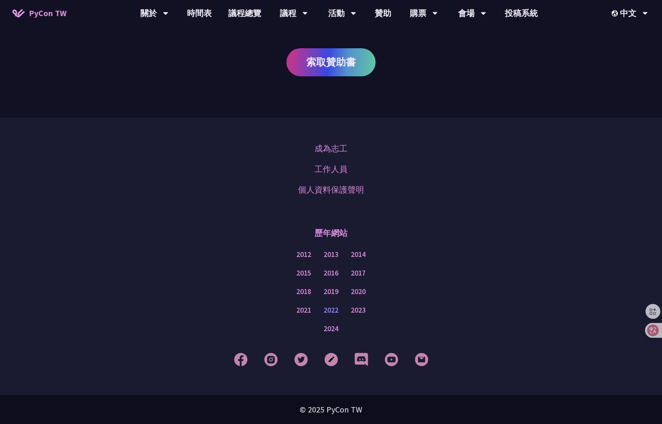
click at [329, 307] on link "2022" at bounding box center [330, 310] width 15 height 10
click at [351, 312] on link "2023" at bounding box center [358, 310] width 15 height 10
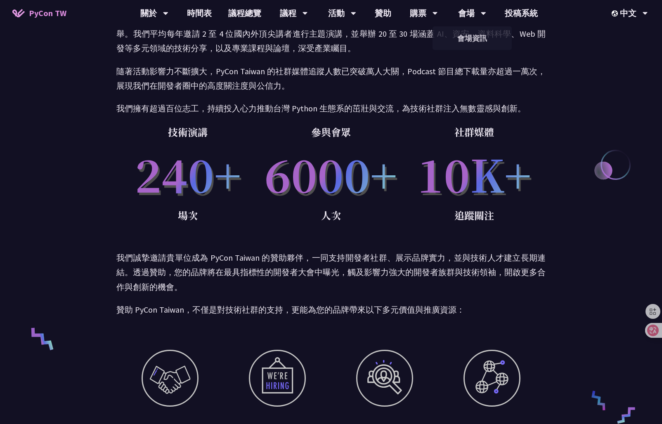
scroll to position [0, 0]
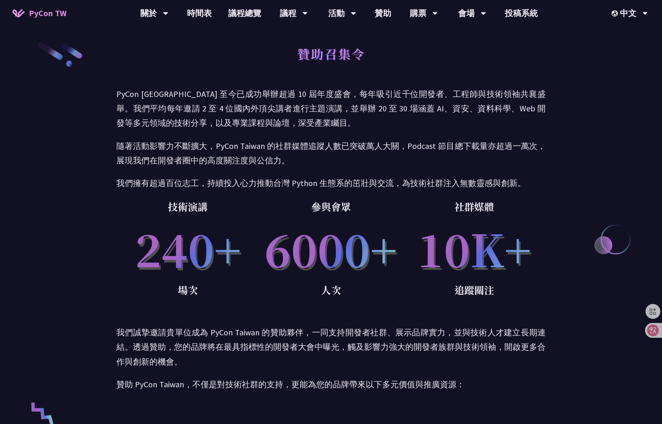
drag, startPoint x: 141, startPoint y: 166, endPoint x: 536, endPoint y: 259, distance: 406.3
click at [536, 259] on div "贊助召集令 PyCon Taiwan 至今已成功舉辦超過 10 屆年度盛會，每年吸引近千位開發者、工程師與技術領袖共襄盛舉。我們平均每年邀請 2 至 4 位國…" at bounding box center [330, 332] width 429 height 665
drag, startPoint x: 233, startPoint y: 149, endPoint x: 226, endPoint y: 144, distance: 8.7
click at [233, 148] on p "隨著活動影響力不斷擴大，PyCon Taiwan 的社群媒體追蹤人數已突破萬人大關，Podcast 節目總下載量亦超過一萬次，展現我們在開發者圈中的高度關注度…" at bounding box center [330, 153] width 429 height 29
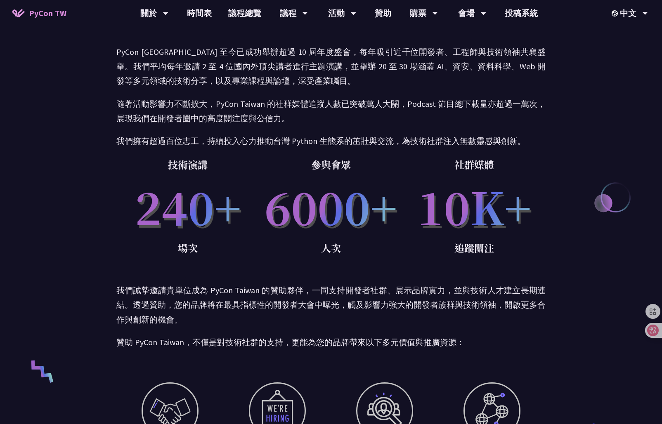
scroll to position [41, 0]
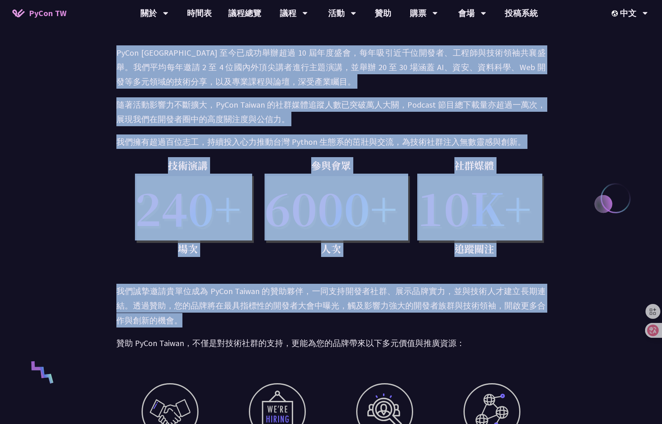
drag, startPoint x: 276, startPoint y: 45, endPoint x: 434, endPoint y: 321, distance: 317.5
click at [433, 321] on div "贊助召集令 PyCon Taiwan 至今已成功舉辦超過 10 屆年度盛會，每年吸引近千位開發者、工程師與技術領袖共襄盛舉。我們平均每年邀請 2 至 4 位國…" at bounding box center [330, 291] width 429 height 665
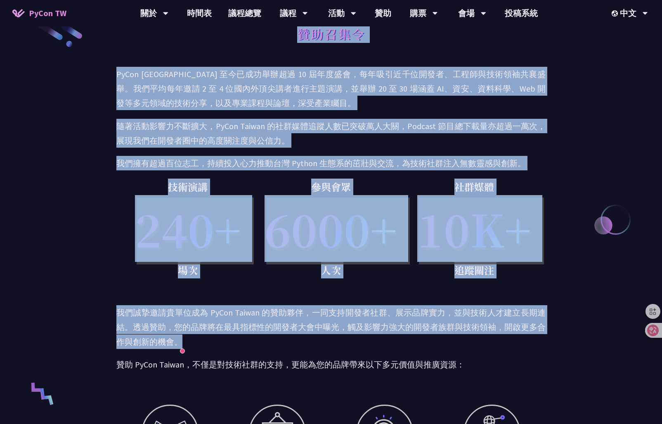
scroll to position [0, 0]
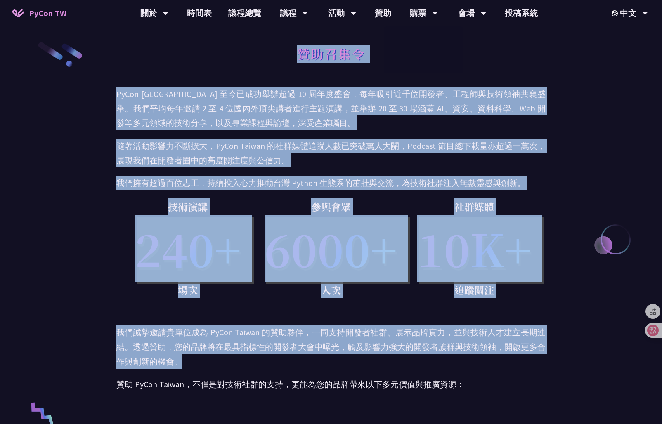
click at [205, 205] on p "技術演講" at bounding box center [187, 206] width 143 height 17
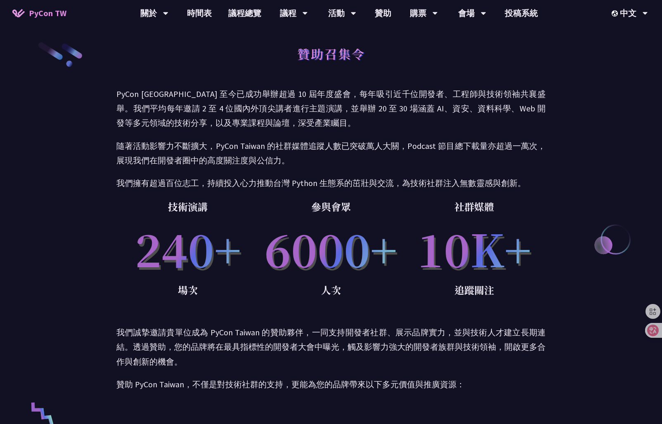
click at [109, 165] on div "贊助召集令 PyCon Taiwan 至今已成功舉辦超過 10 屆年度盛會，每年吸引近千位開發者、工程師與技術領袖共襄盛舉。我們平均每年邀請 2 至 4 位國…" at bounding box center [331, 332] width 662 height 665
drag, startPoint x: 137, startPoint y: 204, endPoint x: 545, endPoint y: 297, distance: 417.5
click at [545, 297] on div "贊助召集令 PyCon Taiwan 至今已成功舉辦超過 10 屆年度盛會，每年吸引近千位開發者、工程師與技術領袖共襄盛舉。我們平均每年邀請 2 至 4 位國…" at bounding box center [331, 332] width 662 height 665
copy div "技術演講 240+ 場次 參與會眾 6000+ 人次 社群媒體 10K+ 追蹤關注"
click at [434, 186] on p "我們擁有超過百位志工，持續投入心力推動台灣 Python 生態系的茁壯與交流，為技術社群注入無數靈感與創新。" at bounding box center [330, 183] width 429 height 14
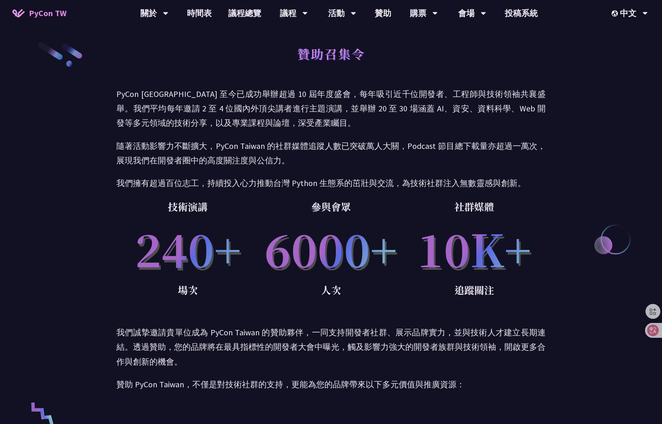
drag, startPoint x: 296, startPoint y: 48, endPoint x: 523, endPoint y: 292, distance: 333.4
click at [523, 292] on div "贊助召集令 PyCon Taiwan 至今已成功舉辦超過 10 屆年度盛會，每年吸引近千位開發者、工程師與技術領袖共襄盛舉。我們平均每年邀請 2 至 4 位國…" at bounding box center [330, 332] width 429 height 665
copy div "贊助召集令 PyCon Taiwan 至今已成功舉辦超過 10 屆年度盛會，每年吸引近千位開發者、工程師與技術領袖共襄盛舉。我們平均每年邀請 2 至 4 位國…"
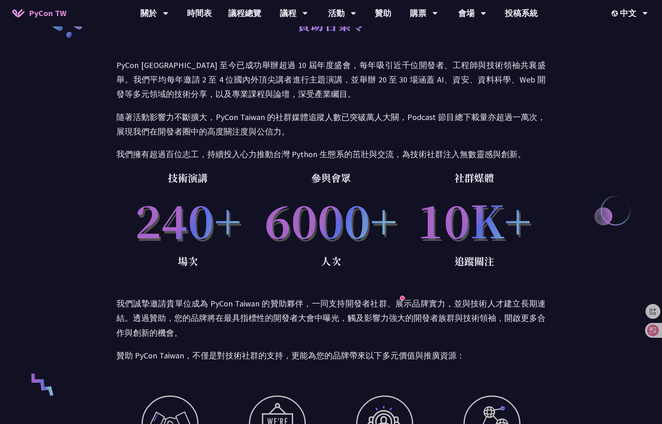
scroll to position [83, 0]
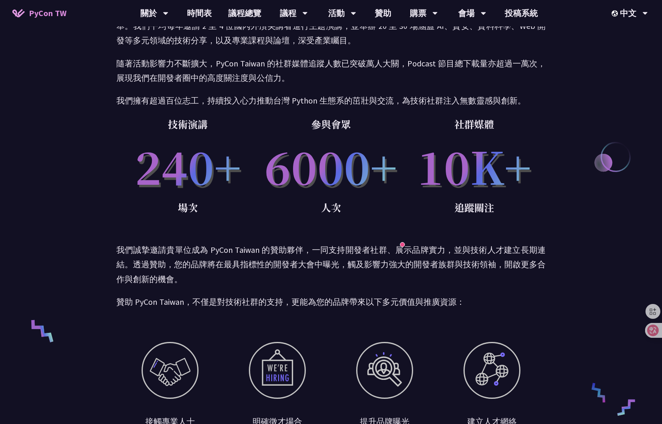
click at [455, 269] on p "我們誠摯邀請貴單位成為 PyCon Taiwan 的贊助夥伴，一同支持開發者社群、展示品牌實力，並與技術人才建立長期連結。透過贊助，您的品牌將在最具指標性的開…" at bounding box center [330, 265] width 429 height 44
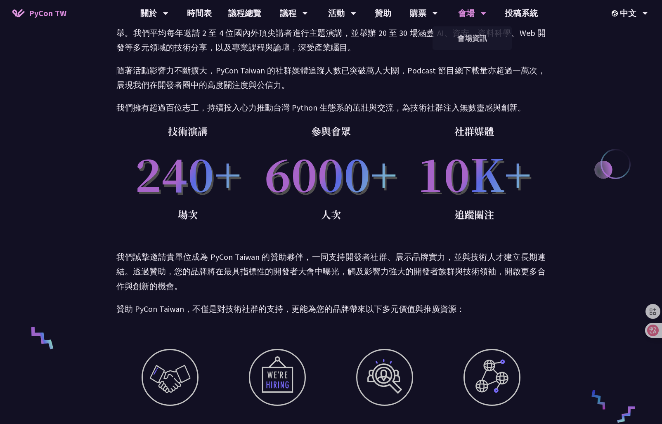
scroll to position [0, 0]
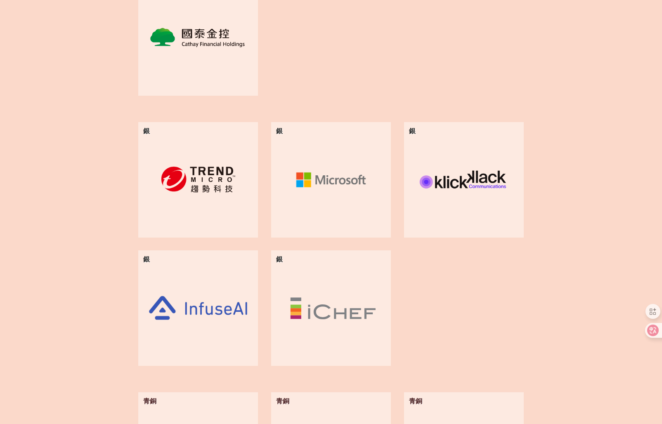
scroll to position [578, 0]
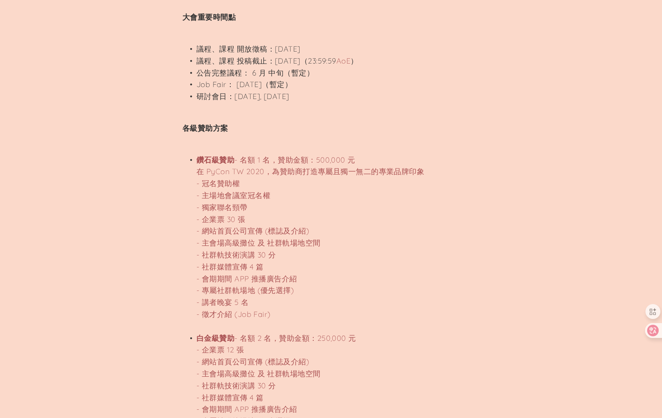
scroll to position [578, 0]
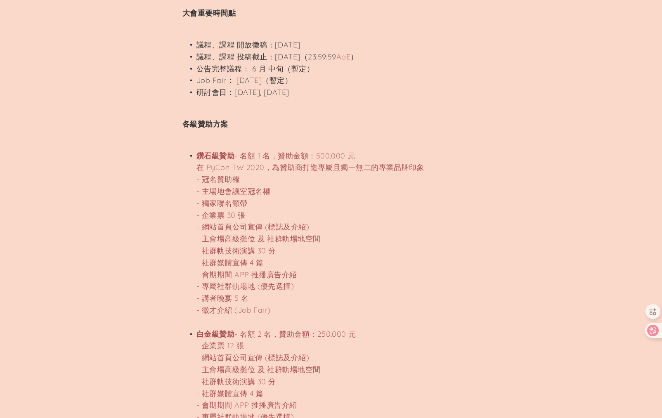
drag, startPoint x: 183, startPoint y: 138, endPoint x: 285, endPoint y: 291, distance: 183.9
click at [308, 289] on li "鑽石級贊助 - 名額 1 名，贊助金額：500,000 元 在 PyCon TW 2020，為贊助商打造專屬且獨一無二的專業品牌印象 - 冠名贊助權 - 主場…" at bounding box center [337, 233] width 283 height 166
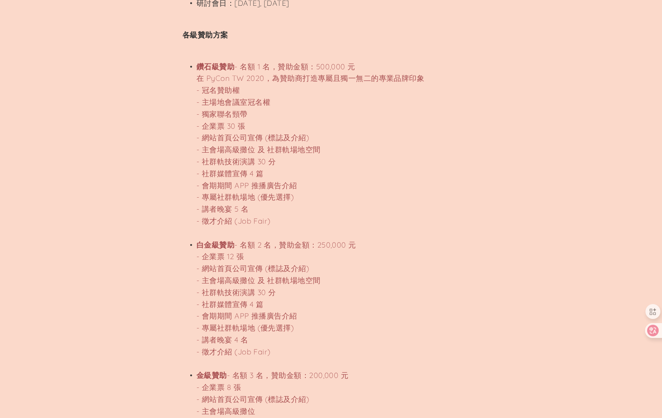
scroll to position [619, 0]
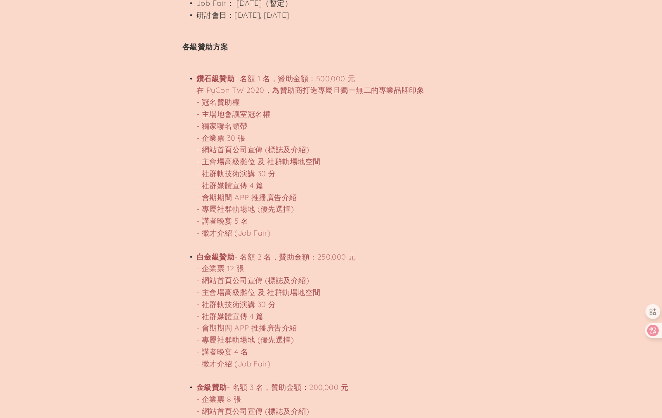
drag, startPoint x: 181, startPoint y: 66, endPoint x: 262, endPoint y: 140, distance: 109.2
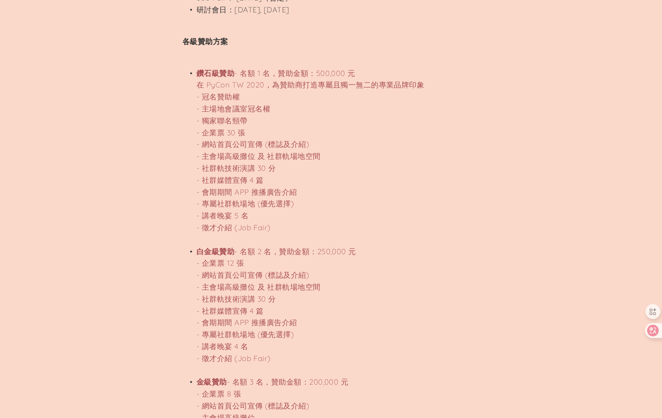
click at [375, 184] on li "鑽石級贊助 - 名額 1 名，贊助金額：500,000 元 在 PyCon TW 2020，為贊助商打造專屬且獨一無二的專業品牌印象 - 冠名贊助權 - 主場…" at bounding box center [337, 151] width 283 height 166
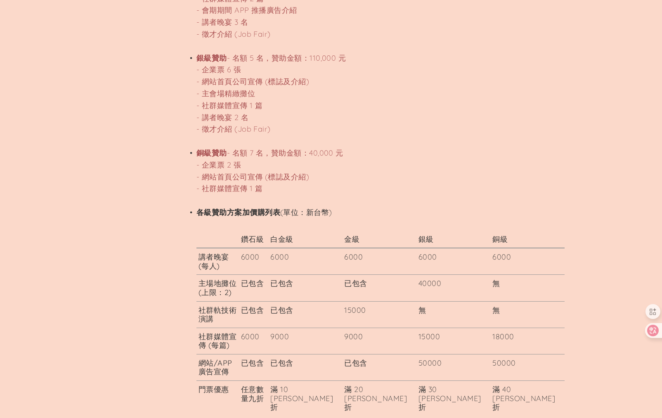
scroll to position [1155, 0]
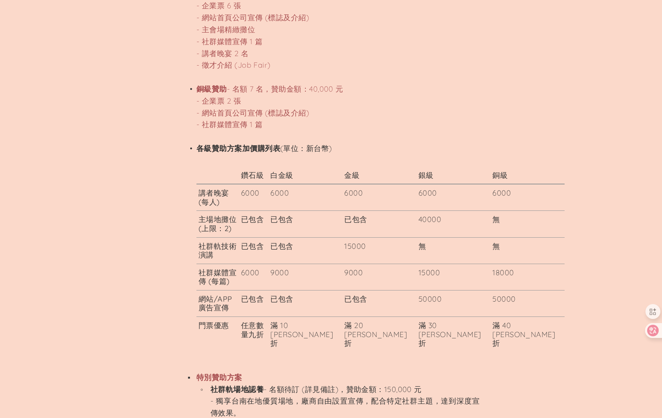
drag, startPoint x: 184, startPoint y: 30, endPoint x: 556, endPoint y: 262, distance: 438.3
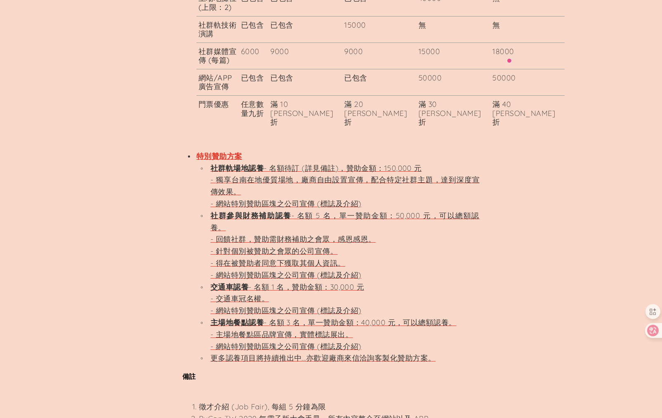
scroll to position [1526, 0]
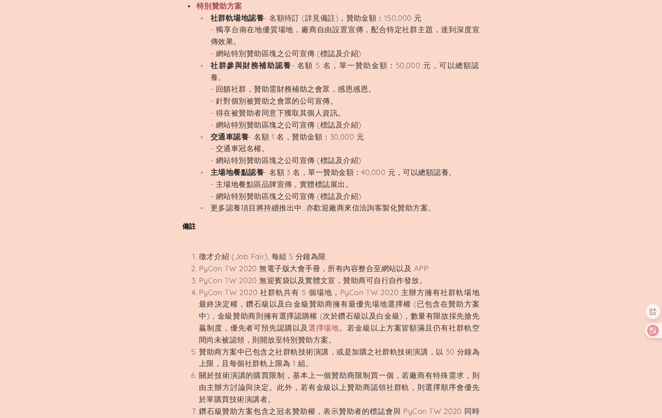
copy body "關於 議程 時間表 基調演講 一般演講 專業課程 社群軌 活動 總覽 暖身活動 開放空間 衝刺開發 徵才資訊 註冊 會議門票 財務補助 會場 COVID-19…"
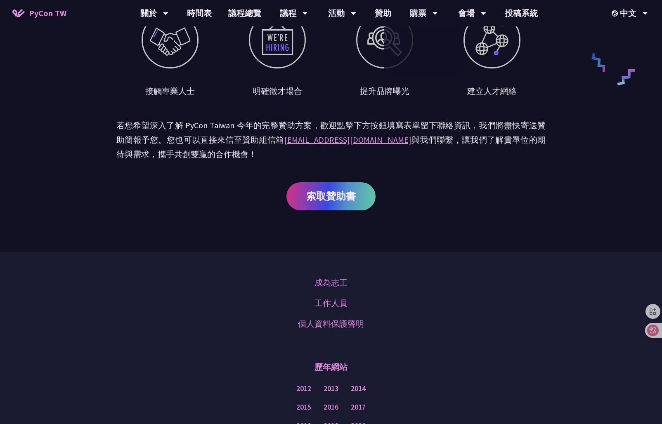
scroll to position [330, 0]
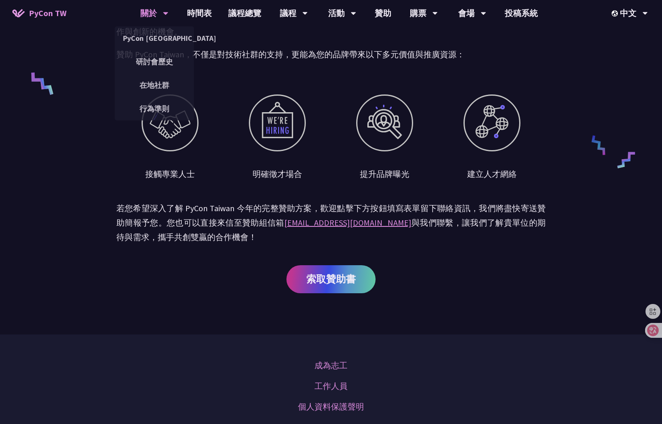
click at [146, 14] on div "關於" at bounding box center [154, 13] width 28 height 26
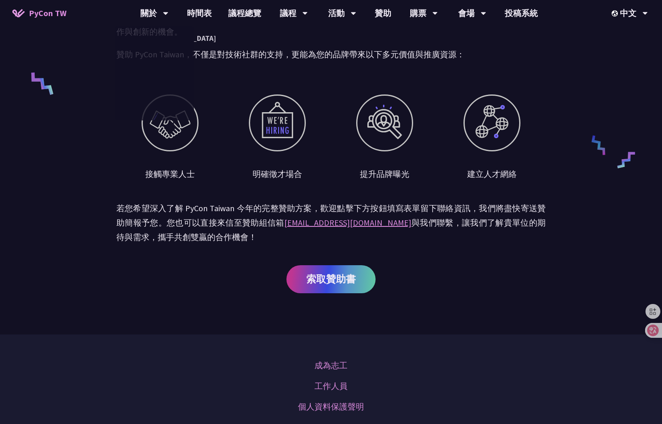
click at [57, 14] on span "PyCon TW" at bounding box center [48, 13] width 38 height 12
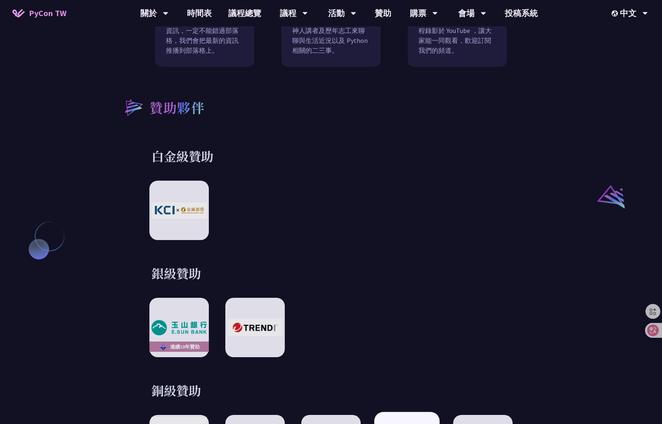
scroll to position [1155, 0]
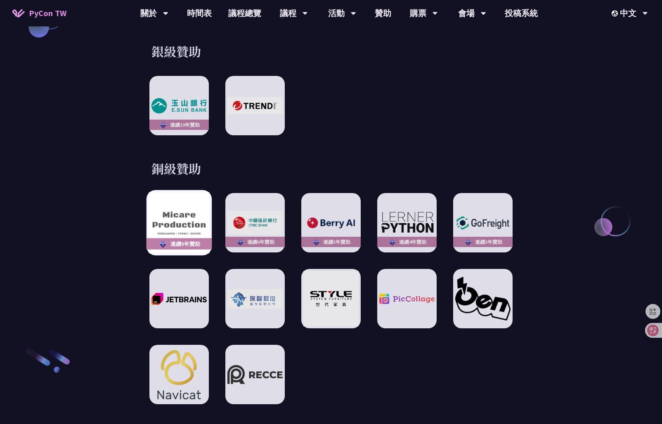
click at [185, 214] on img at bounding box center [179, 223] width 61 height 61
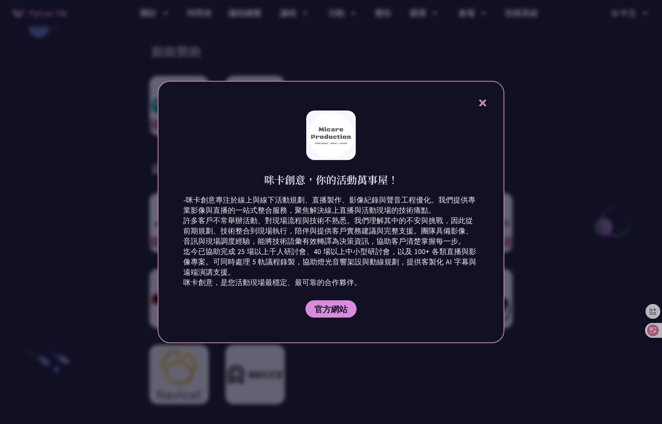
click at [515, 357] on div at bounding box center [331, 212] width 662 height 424
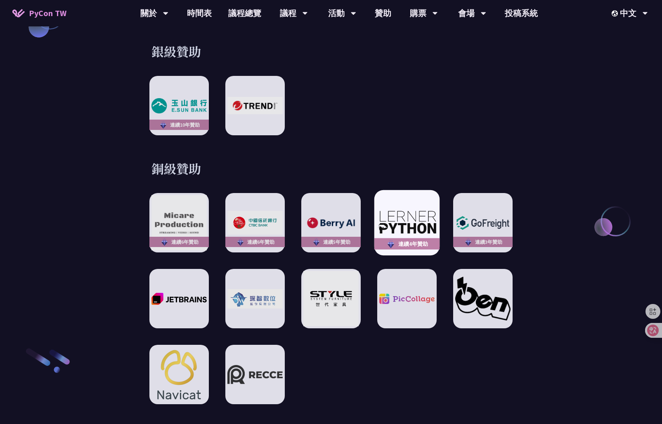
click at [415, 191] on div "連續4年贊助" at bounding box center [406, 222] width 65 height 65
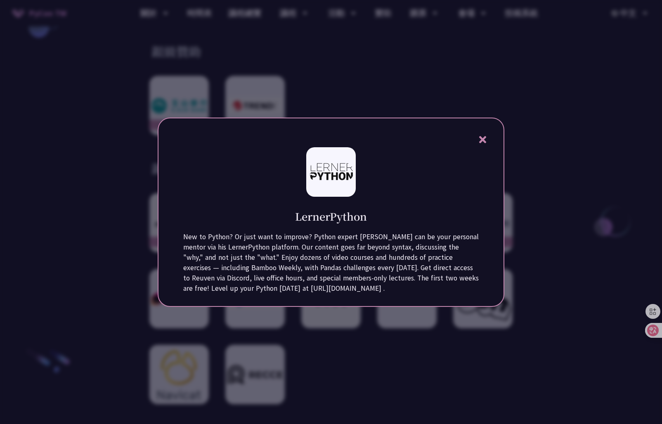
click at [488, 335] on div at bounding box center [331, 212] width 662 height 424
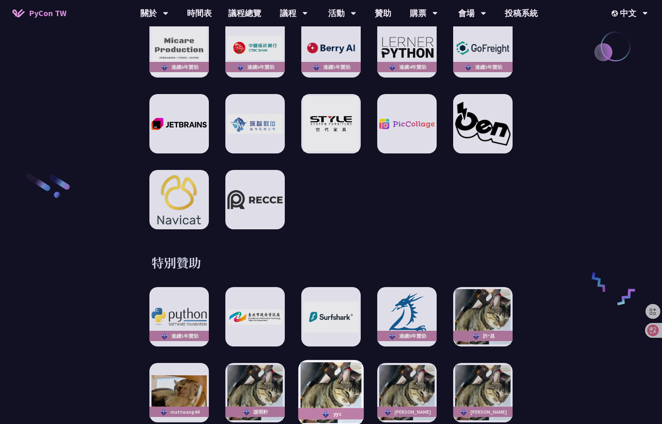
scroll to position [1444, 0]
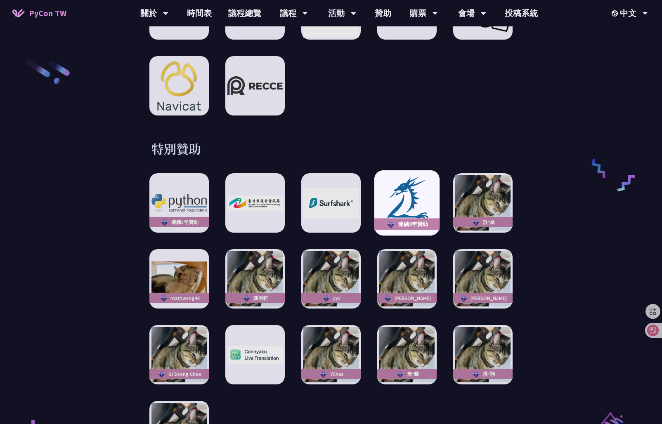
click at [385, 195] on img at bounding box center [406, 203] width 61 height 56
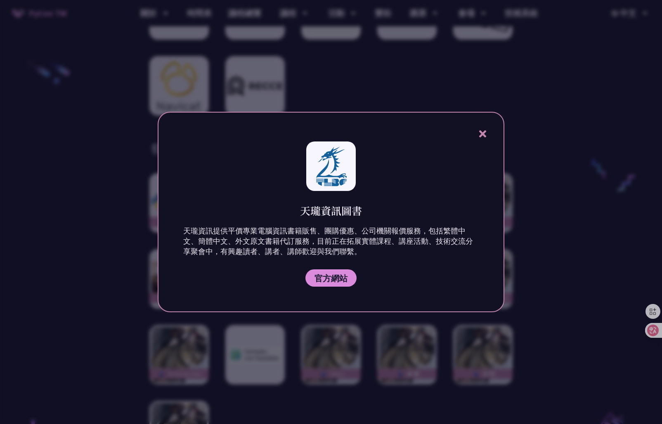
click at [309, 334] on div at bounding box center [331, 212] width 662 height 424
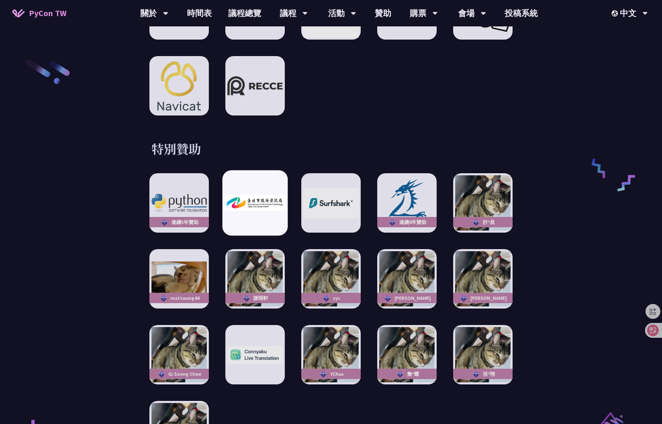
click at [233, 180] on div at bounding box center [254, 202] width 65 height 65
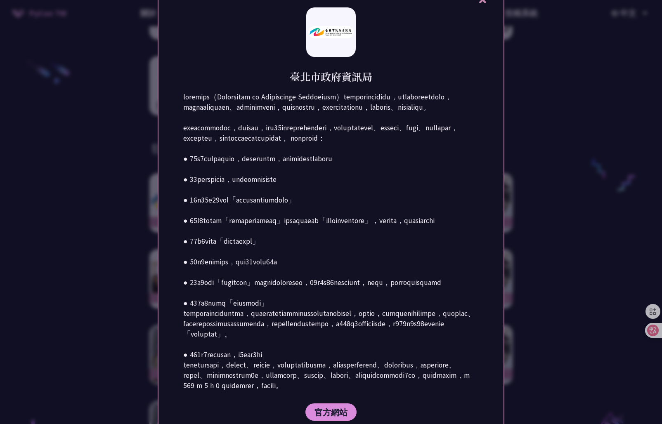
click at [104, 305] on div at bounding box center [331, 212] width 662 height 424
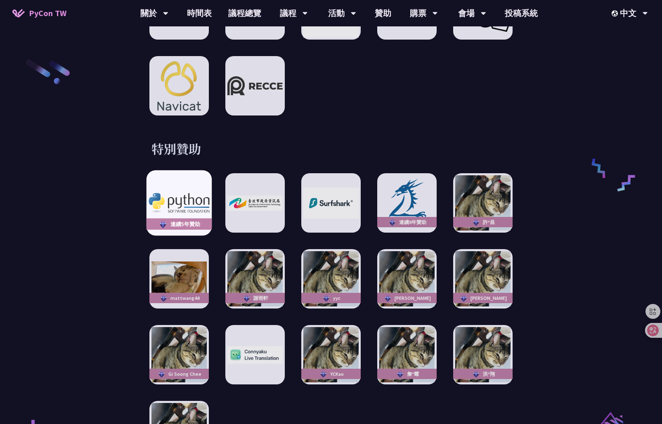
click at [184, 193] on img at bounding box center [179, 203] width 61 height 20
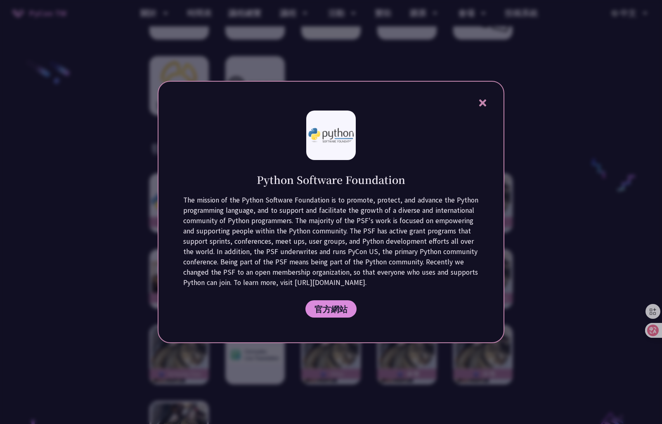
click at [94, 273] on div at bounding box center [331, 212] width 662 height 424
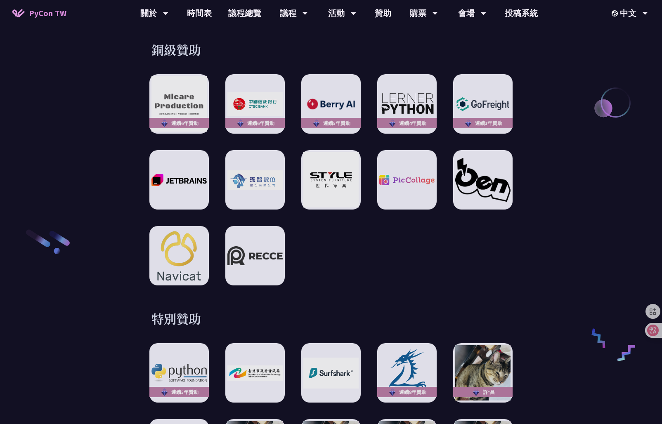
scroll to position [1109, 0]
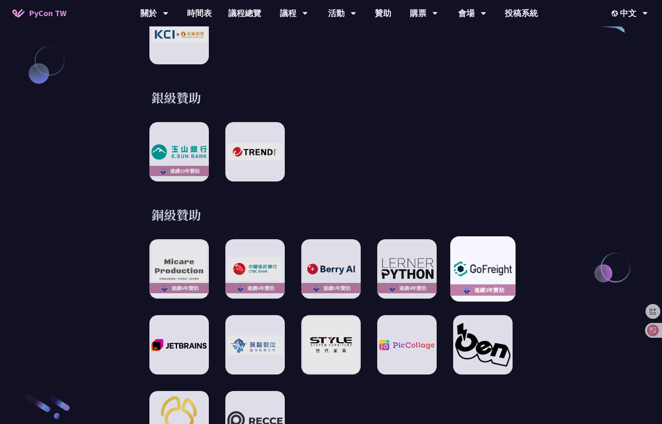
click at [474, 245] on div "連續3年贊助" at bounding box center [482, 268] width 65 height 65
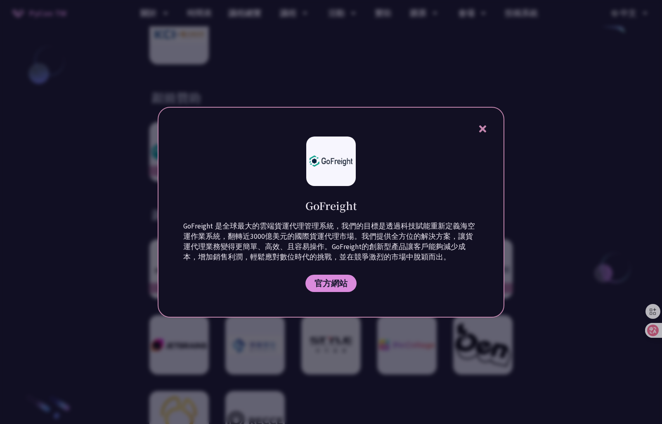
click at [106, 271] on div at bounding box center [331, 212] width 662 height 424
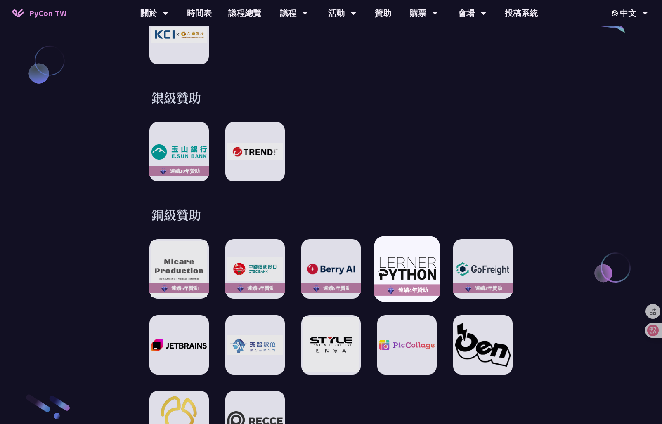
click at [424, 269] on img at bounding box center [406, 269] width 61 height 26
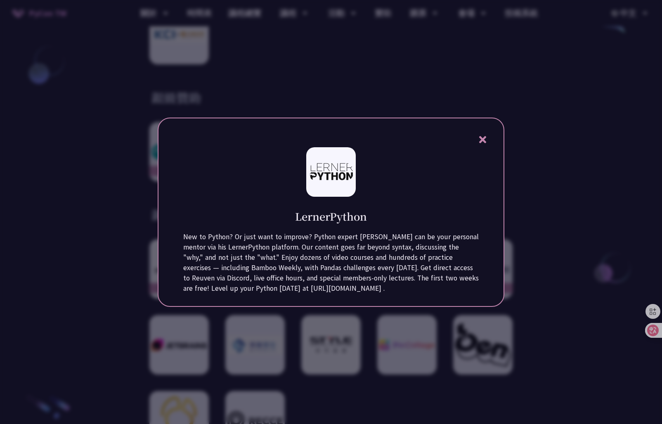
click at [130, 310] on div at bounding box center [331, 212] width 662 height 424
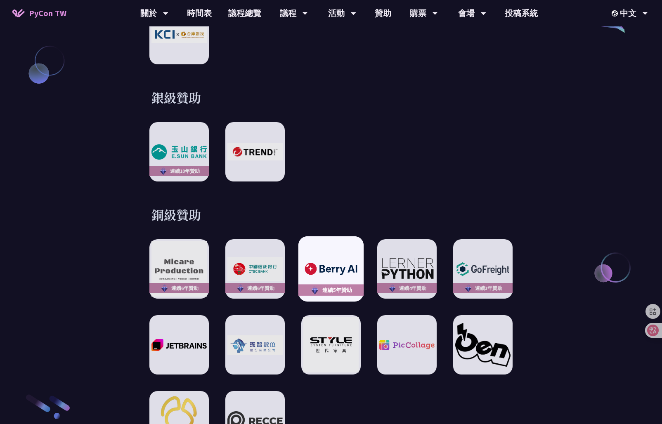
click at [334, 262] on img at bounding box center [330, 269] width 61 height 17
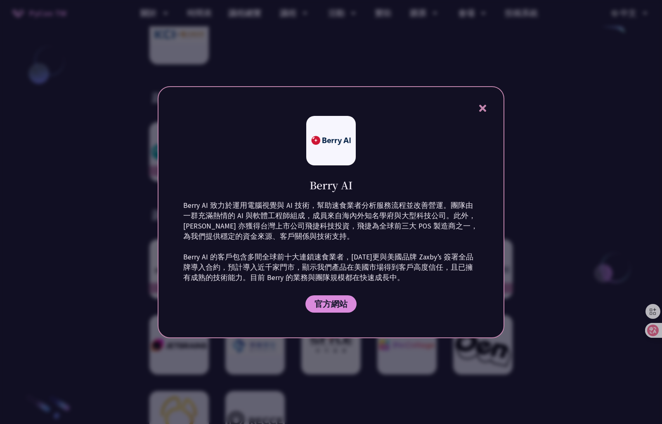
click at [109, 295] on div at bounding box center [331, 212] width 662 height 424
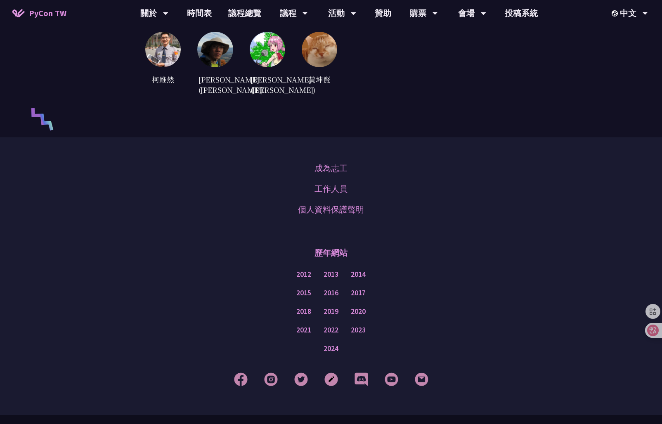
scroll to position [2305, 0]
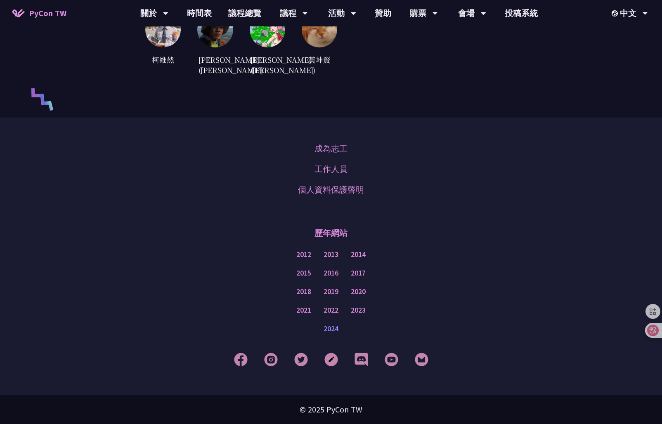
click at [335, 328] on link "2024" at bounding box center [330, 329] width 15 height 10
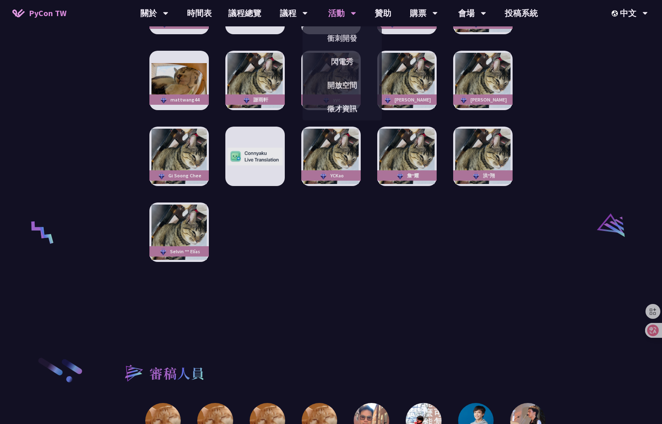
scroll to position [465, 0]
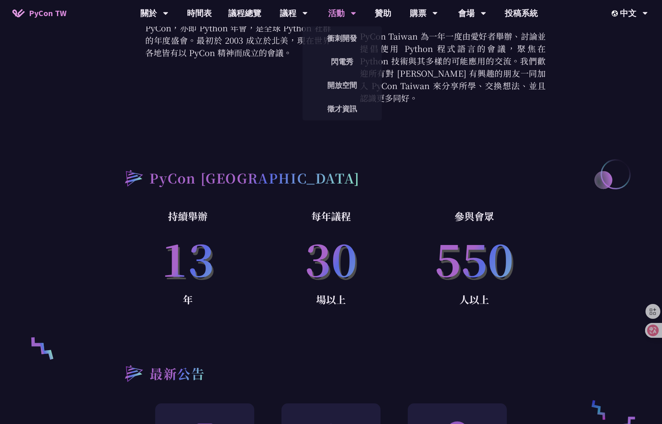
drag, startPoint x: 458, startPoint y: 176, endPoint x: 354, endPoint y: 11, distance: 194.7
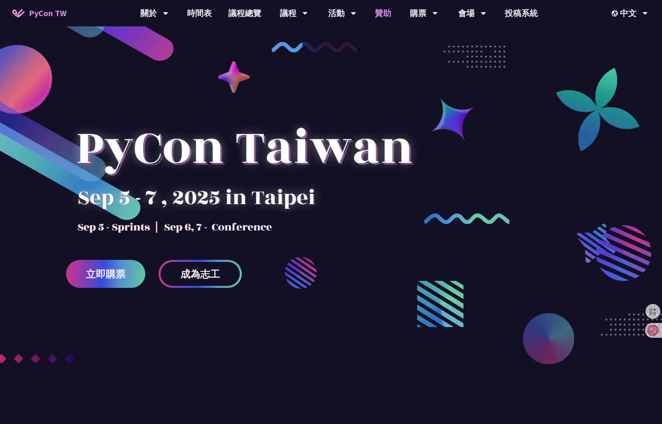
click at [380, 20] on link "贊助" at bounding box center [382, 13] width 33 height 26
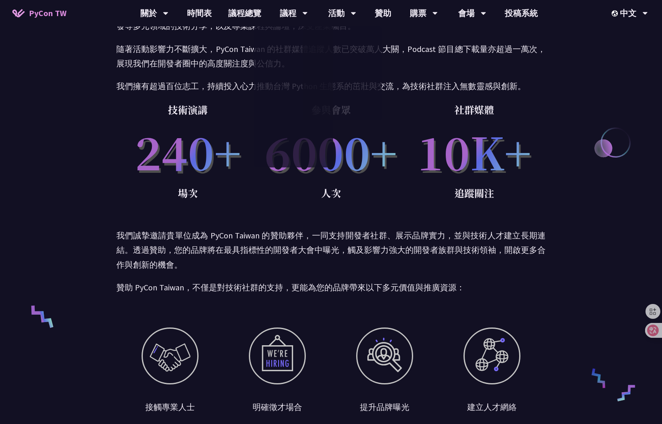
scroll to position [289, 0]
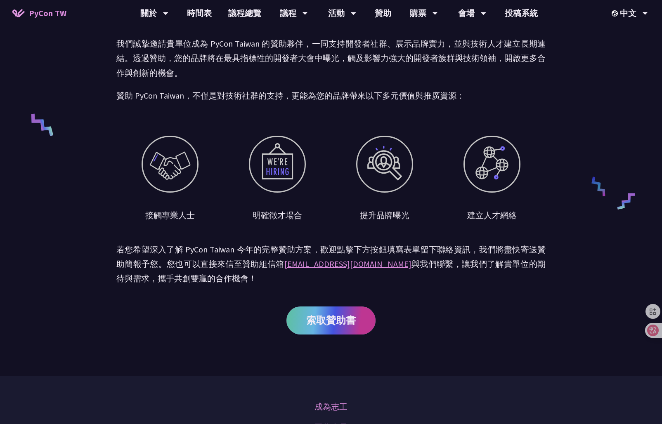
click at [323, 315] on span "索取贊助書" at bounding box center [331, 320] width 50 height 10
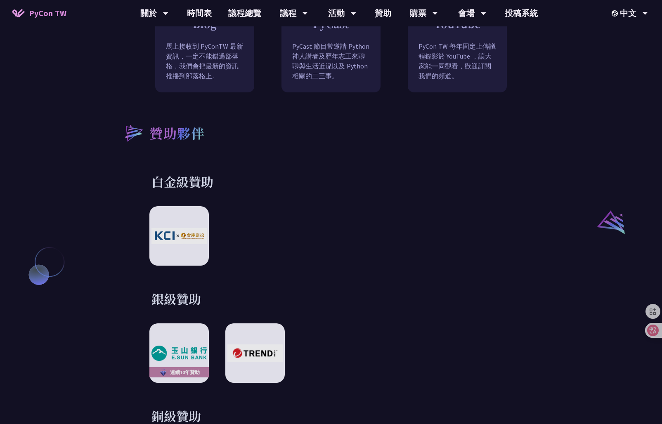
scroll to position [1155, 0]
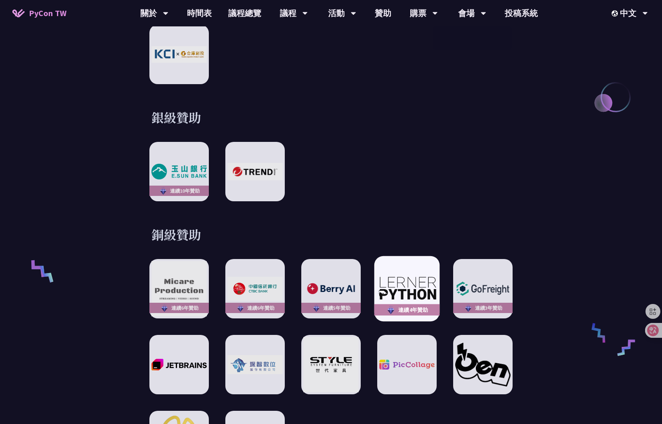
scroll to position [371, 0]
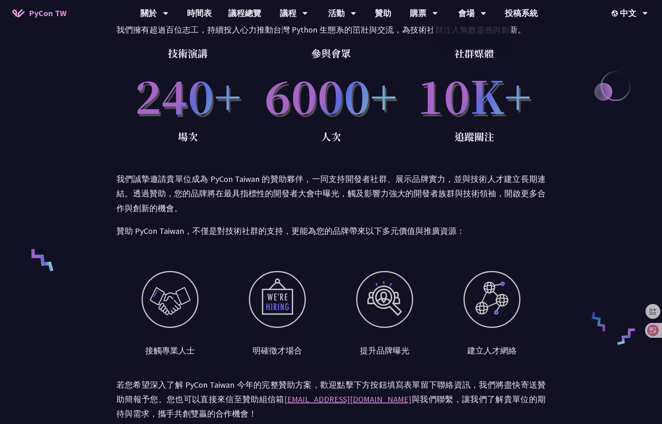
scroll to position [330, 0]
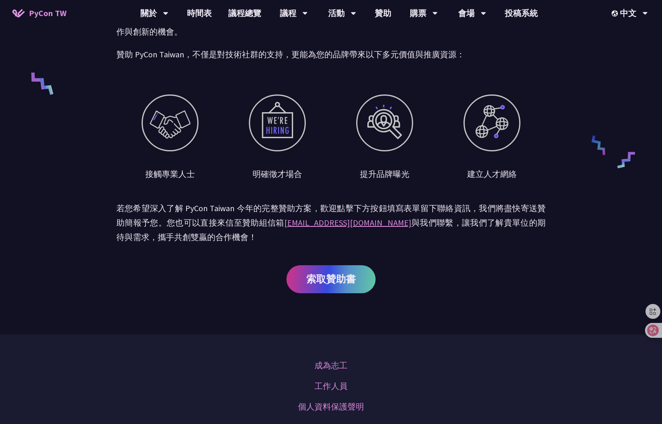
click at [397, 129] on div at bounding box center [384, 122] width 57 height 57
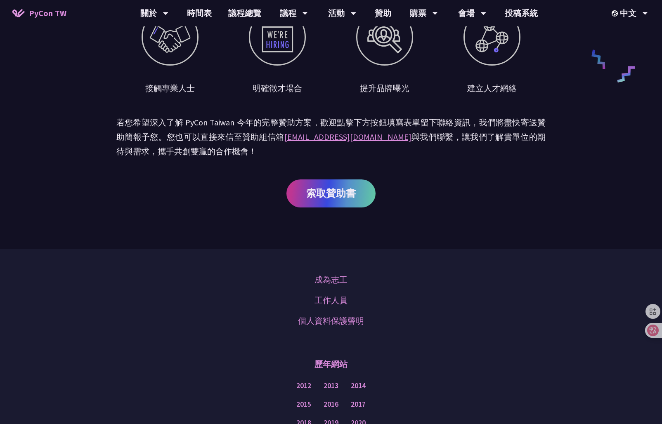
scroll to position [547, 0]
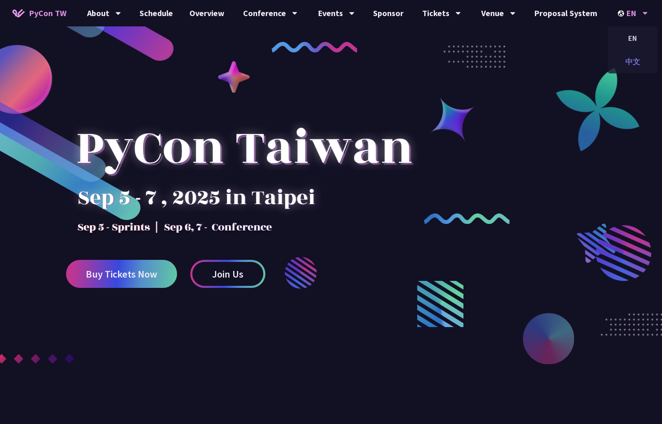
click at [630, 56] on div "中文" at bounding box center [633, 61] width 50 height 19
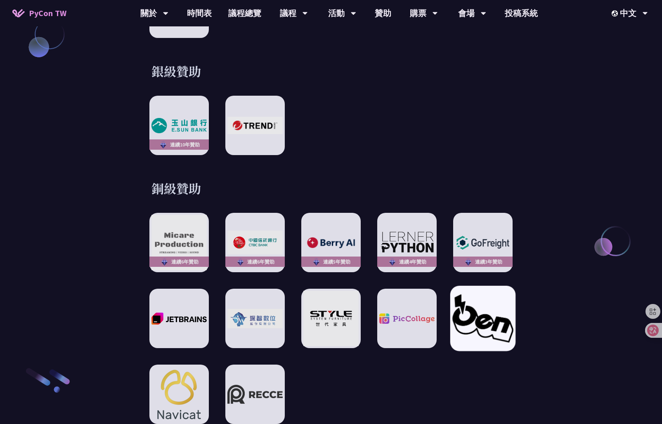
scroll to position [1031, 0]
